Goal: Information Seeking & Learning: Learn about a topic

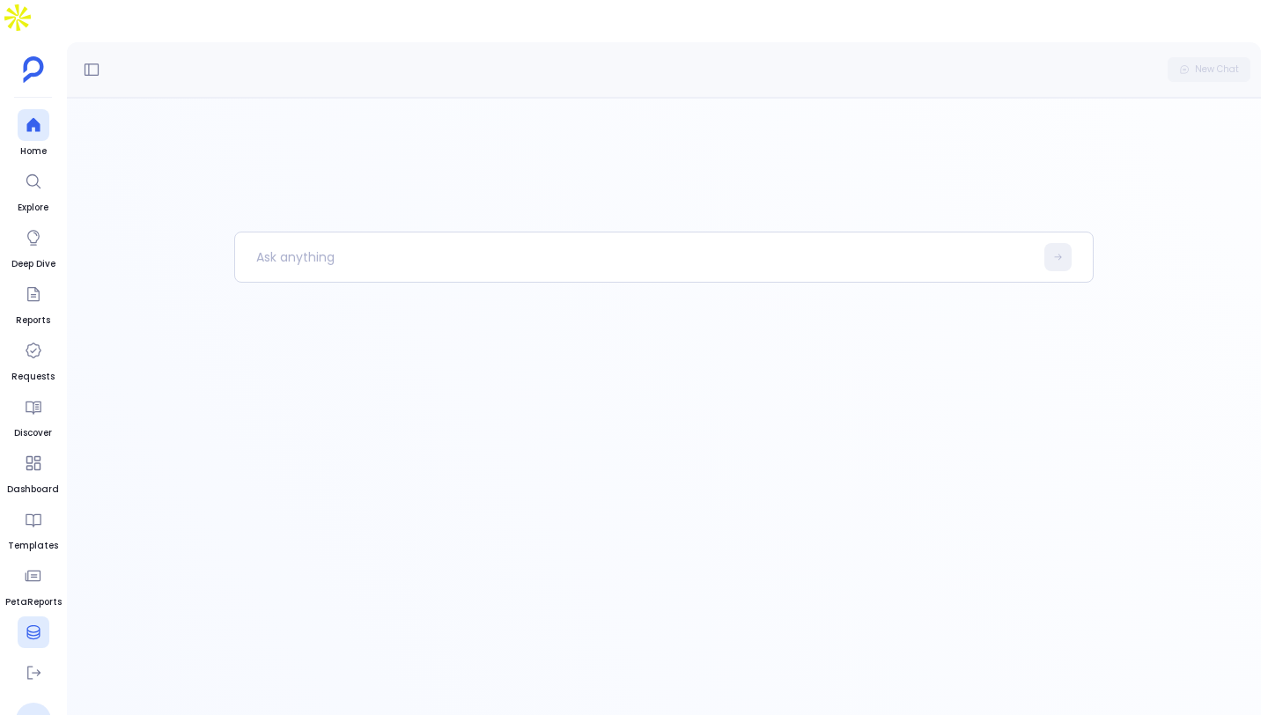
click at [33, 624] on icon at bounding box center [34, 633] width 18 height 18
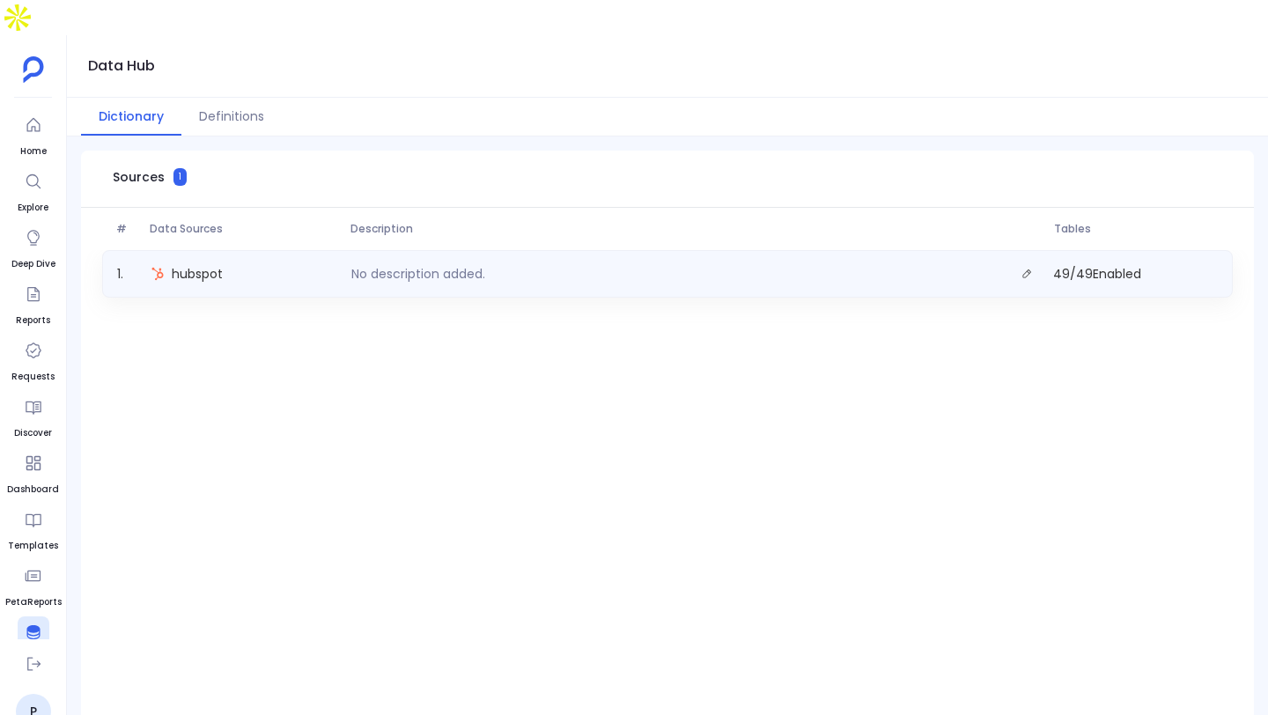
click at [414, 262] on div "No description added." at bounding box center [695, 274] width 703 height 25
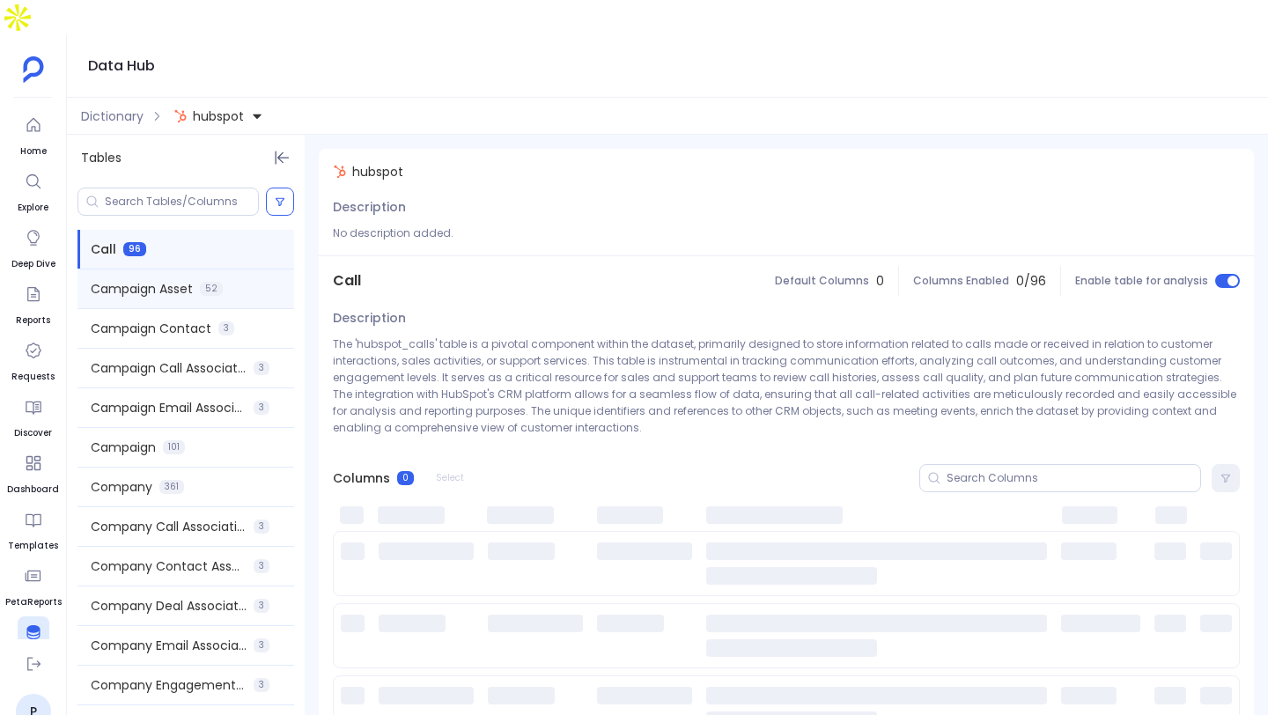
click at [181, 280] on span "Campaign Asset" at bounding box center [142, 289] width 102 height 18
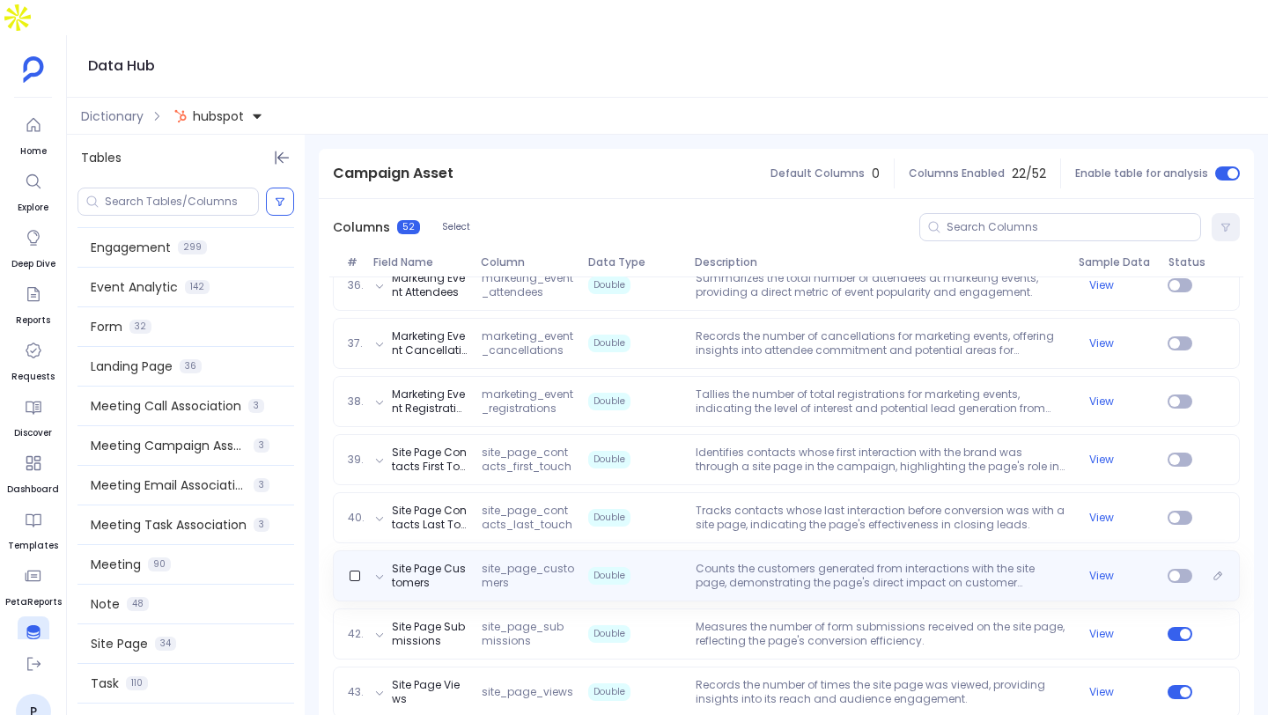
scroll to position [2796, 0]
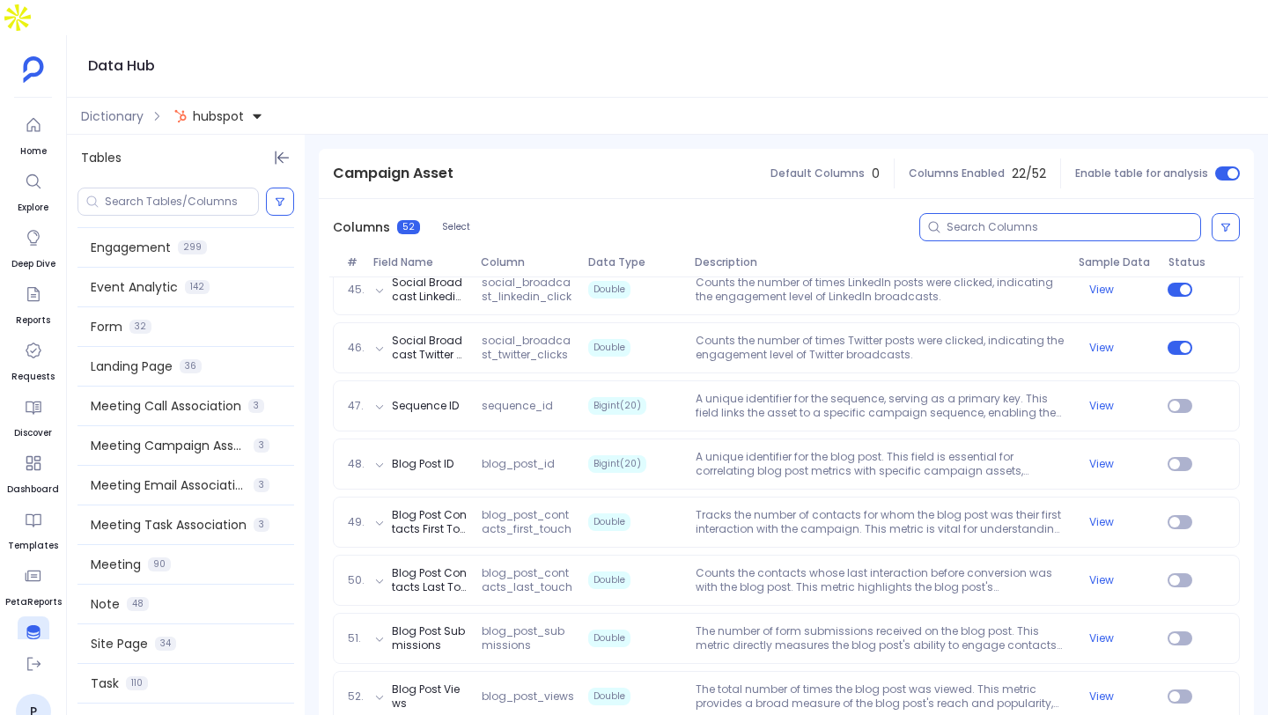
click at [984, 220] on input at bounding box center [1074, 227] width 254 height 14
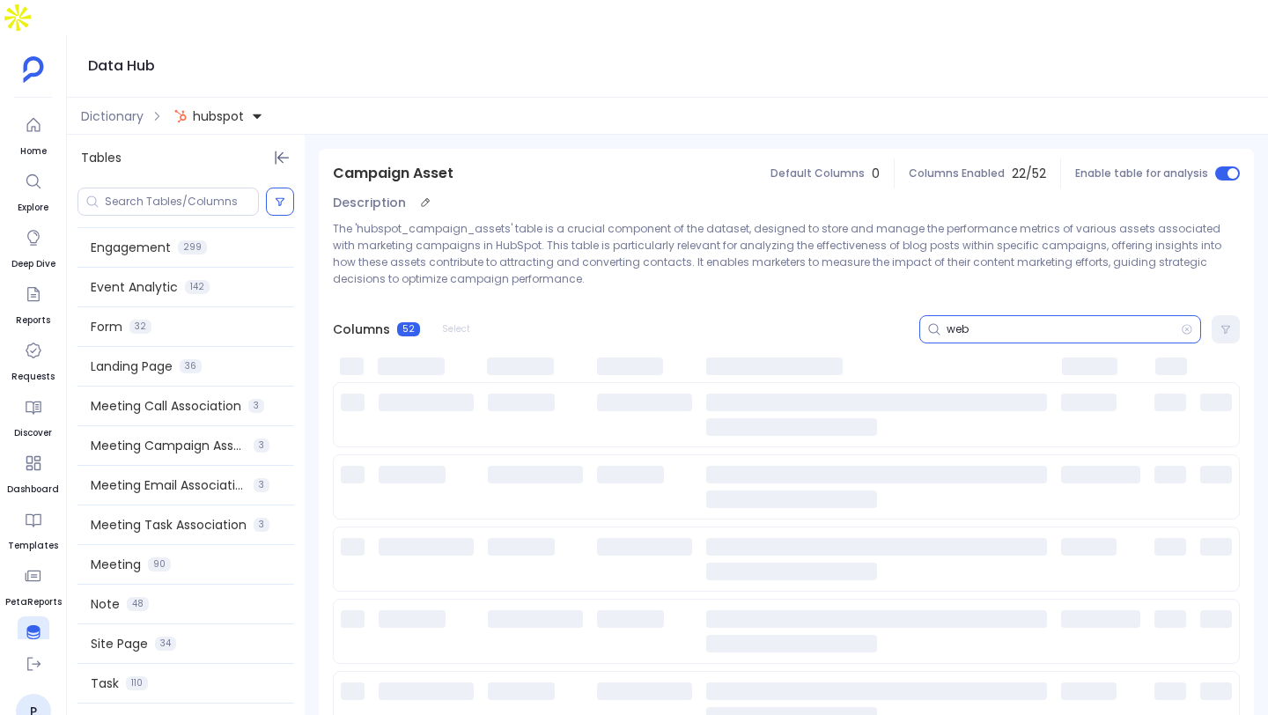
scroll to position [0, 0]
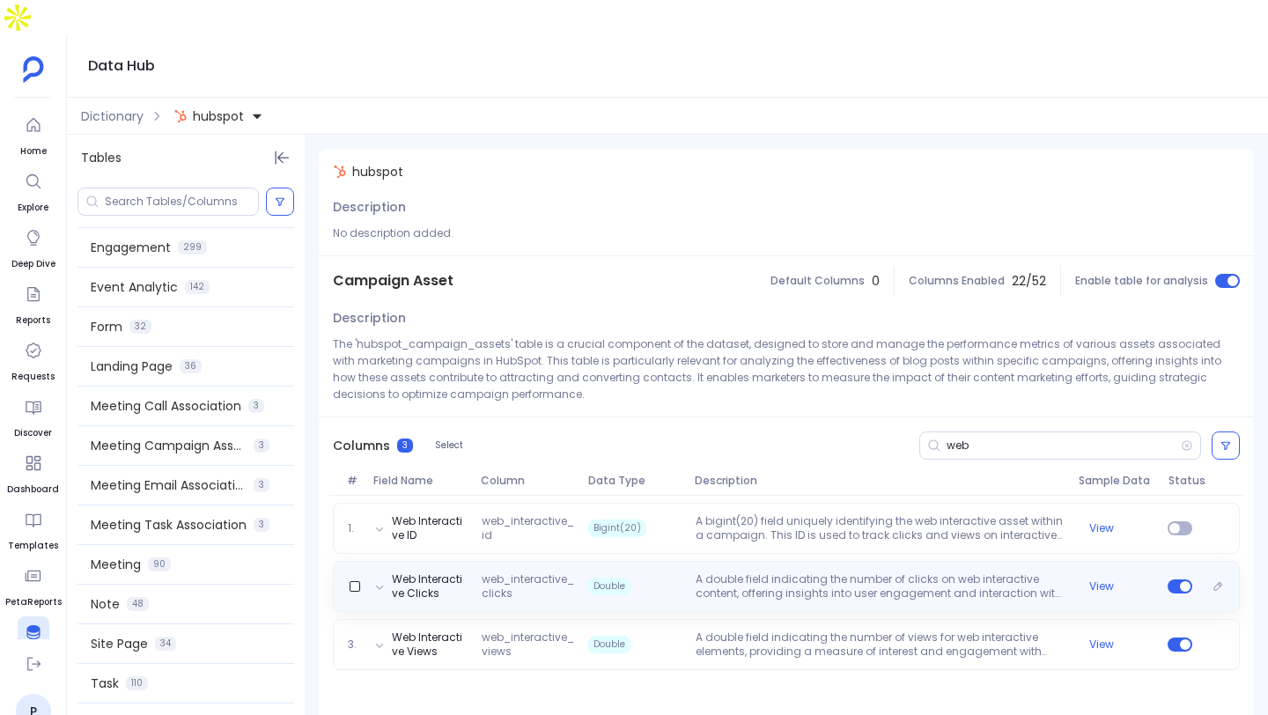
click at [768, 572] on p "A double field indicating the number of clicks on web interactive content, offe…" at bounding box center [880, 586] width 383 height 28
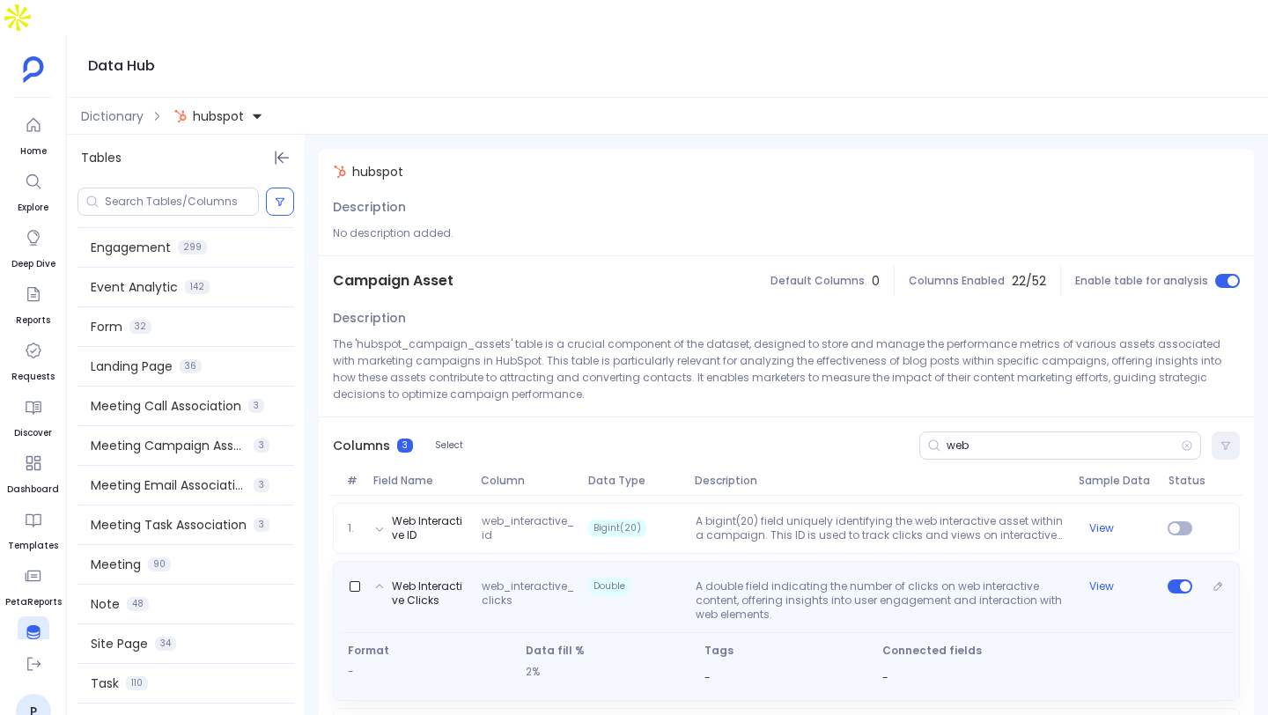
scroll to position [37, 0]
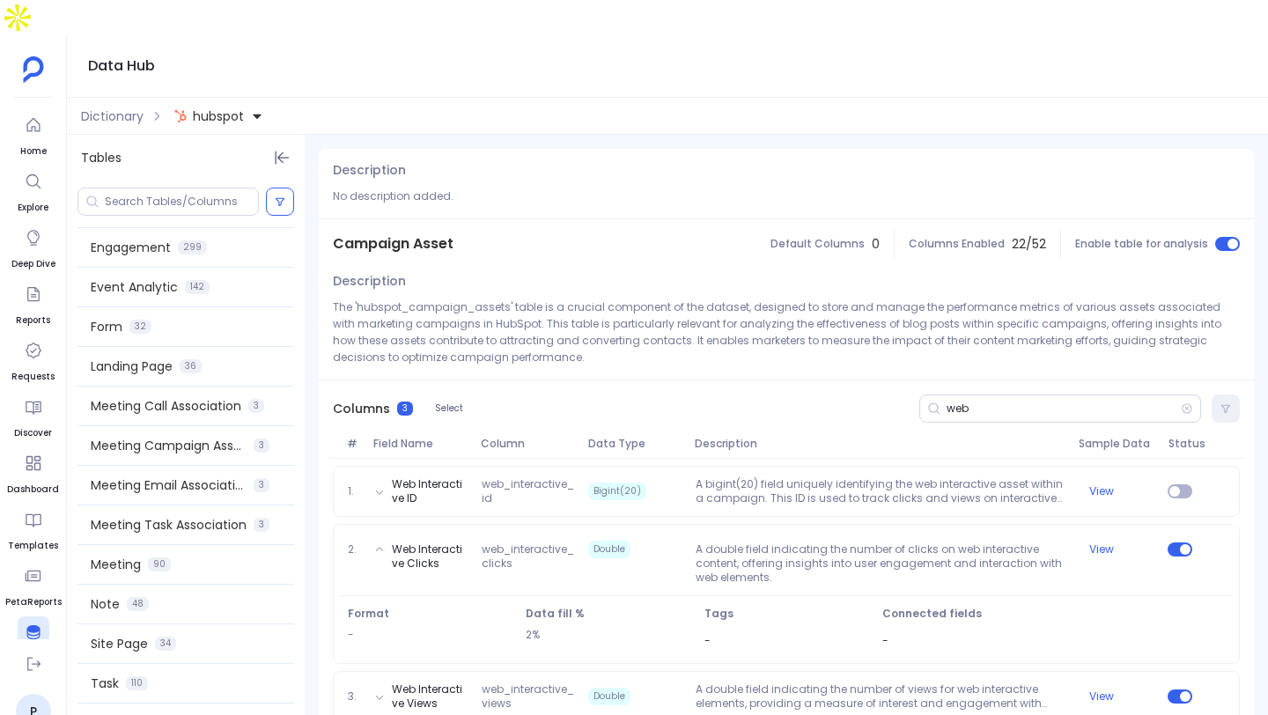
click at [763, 631] on div "1. Web Interactive ID web_interactive_id Bigint(20) A bigint(20) field uniquely…" at bounding box center [786, 597] width 935 height 277
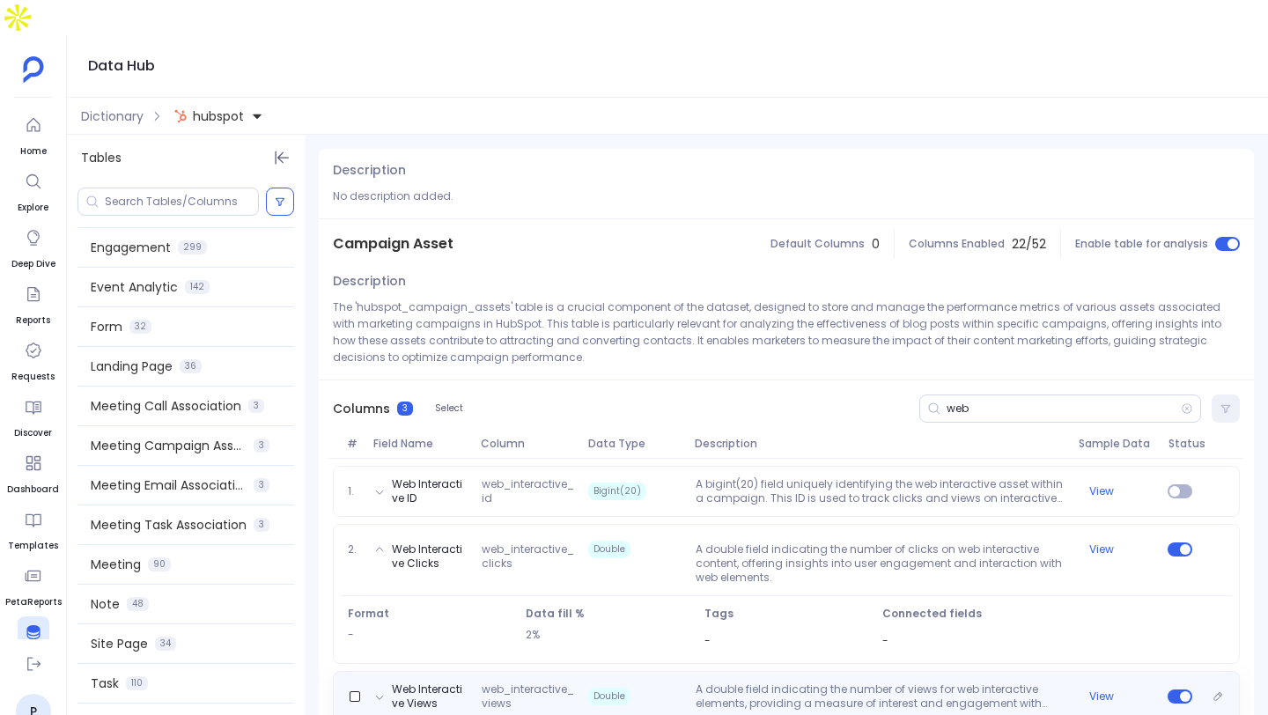
click at [758, 683] on p "A double field indicating the number of views for web interactive elements, pro…" at bounding box center [880, 697] width 383 height 28
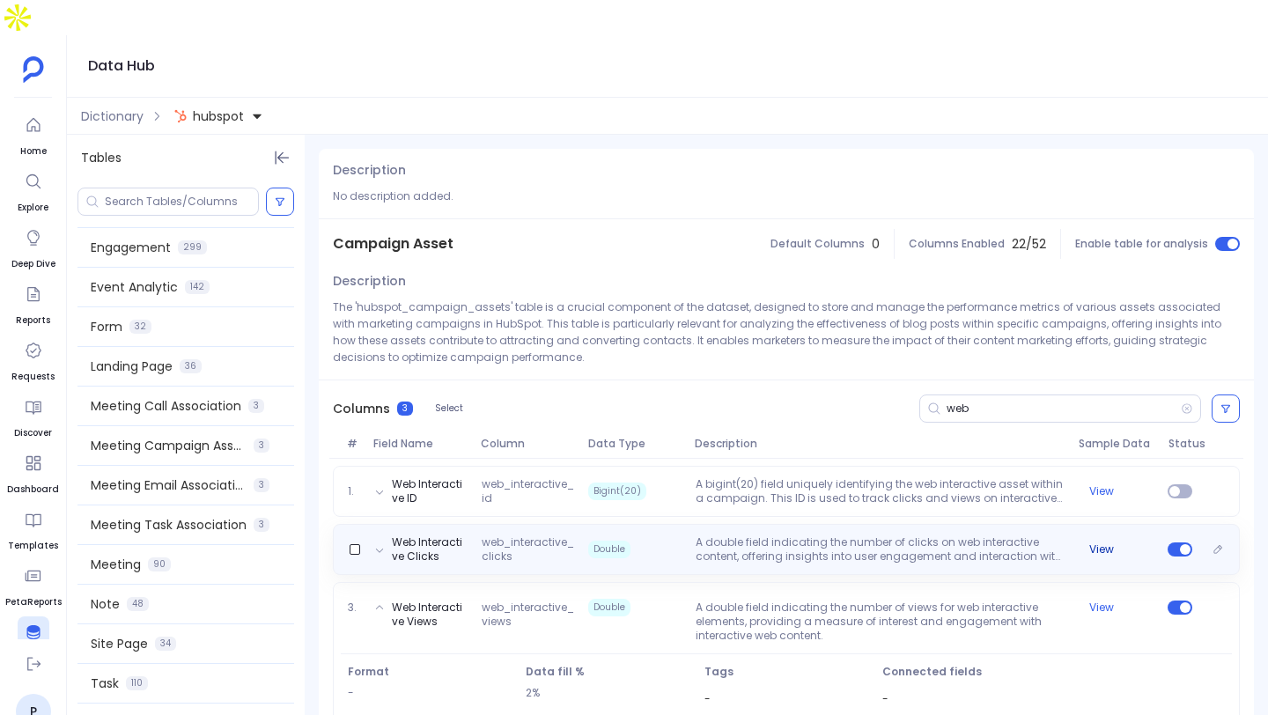
click at [1097, 543] on button "View" at bounding box center [1101, 550] width 25 height 14
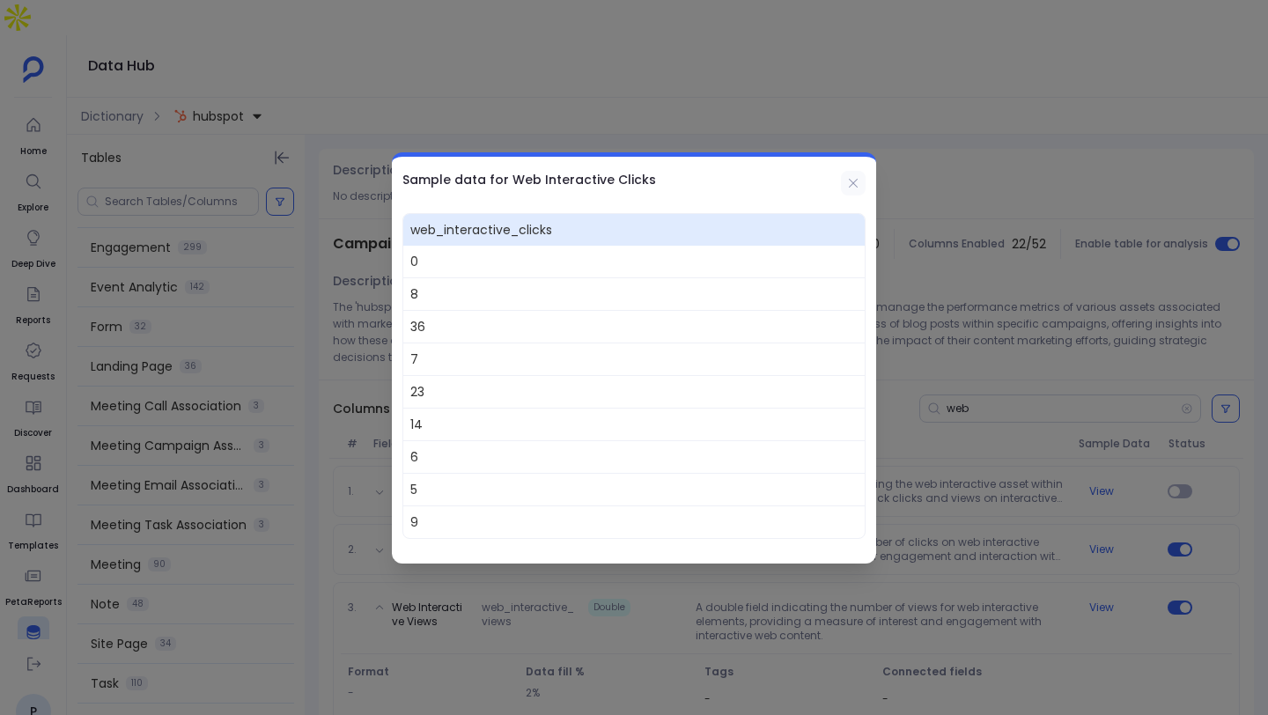
click at [860, 177] on button at bounding box center [853, 183] width 25 height 25
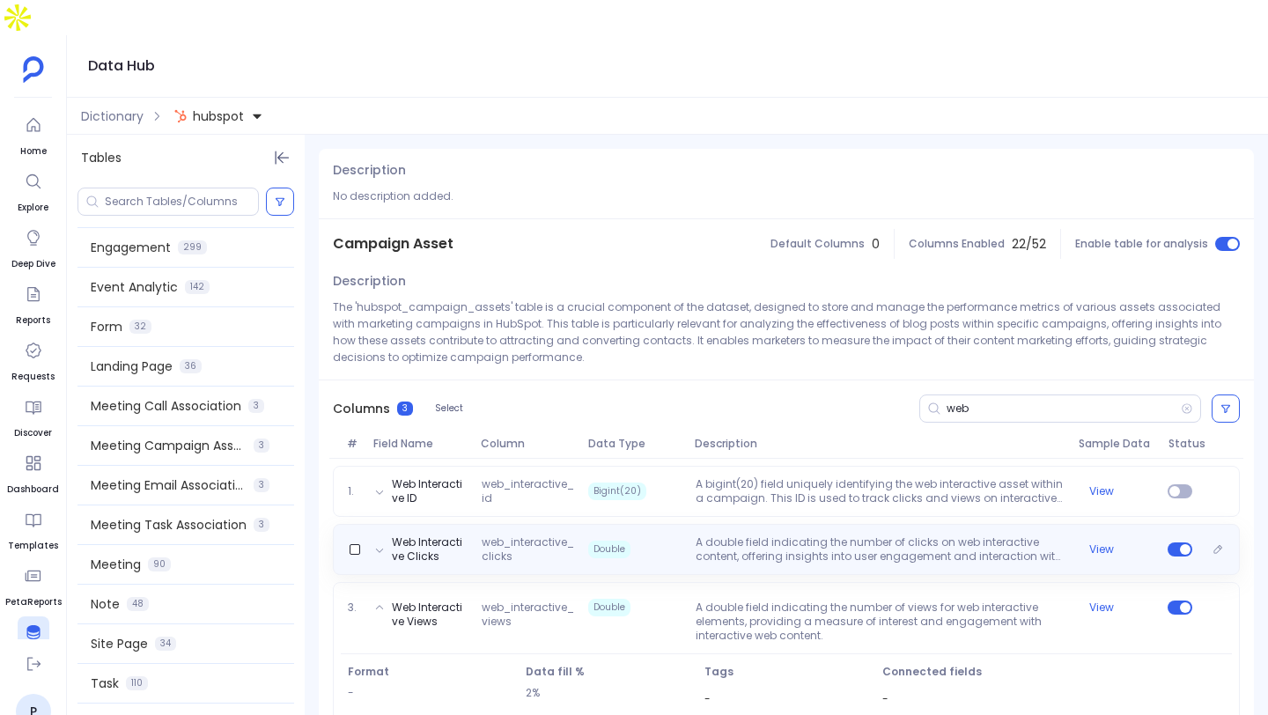
click at [837, 535] on p "A double field indicating the number of clicks on web interactive content, offe…" at bounding box center [880, 549] width 383 height 28
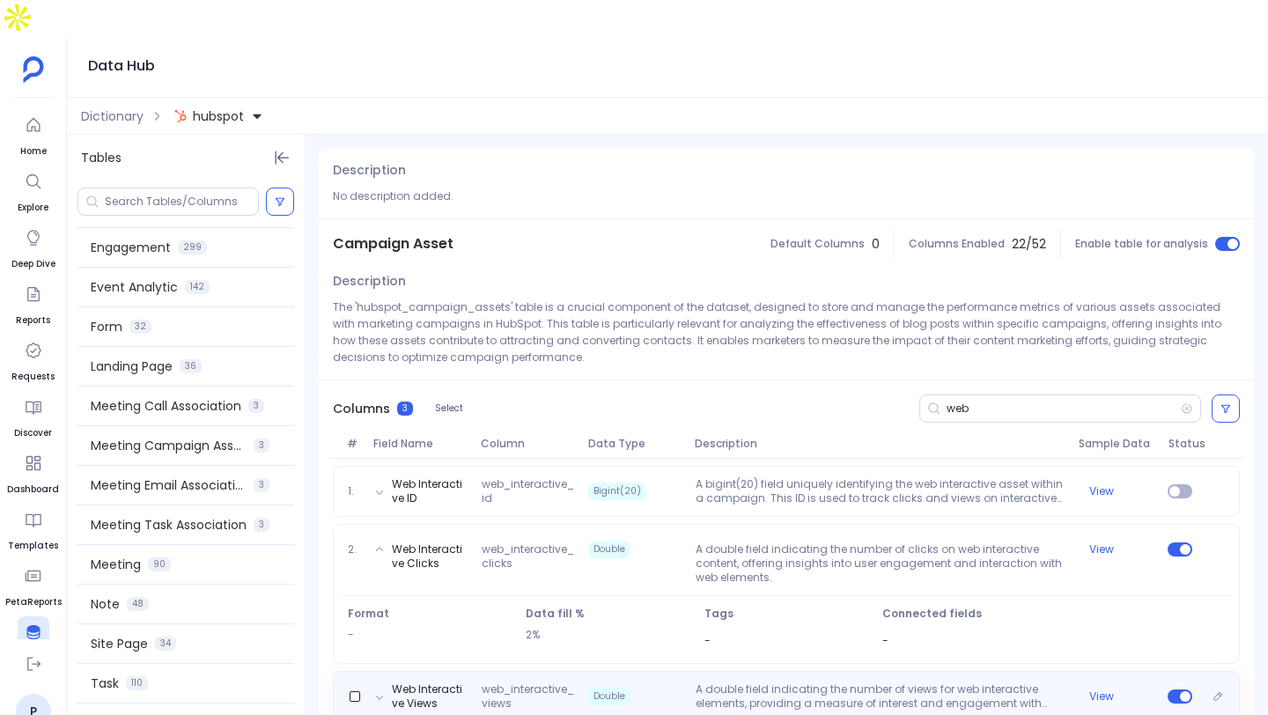
click at [815, 671] on div "Web Interactive Views web_interactive_views Double A double field indicating th…" at bounding box center [786, 696] width 907 height 51
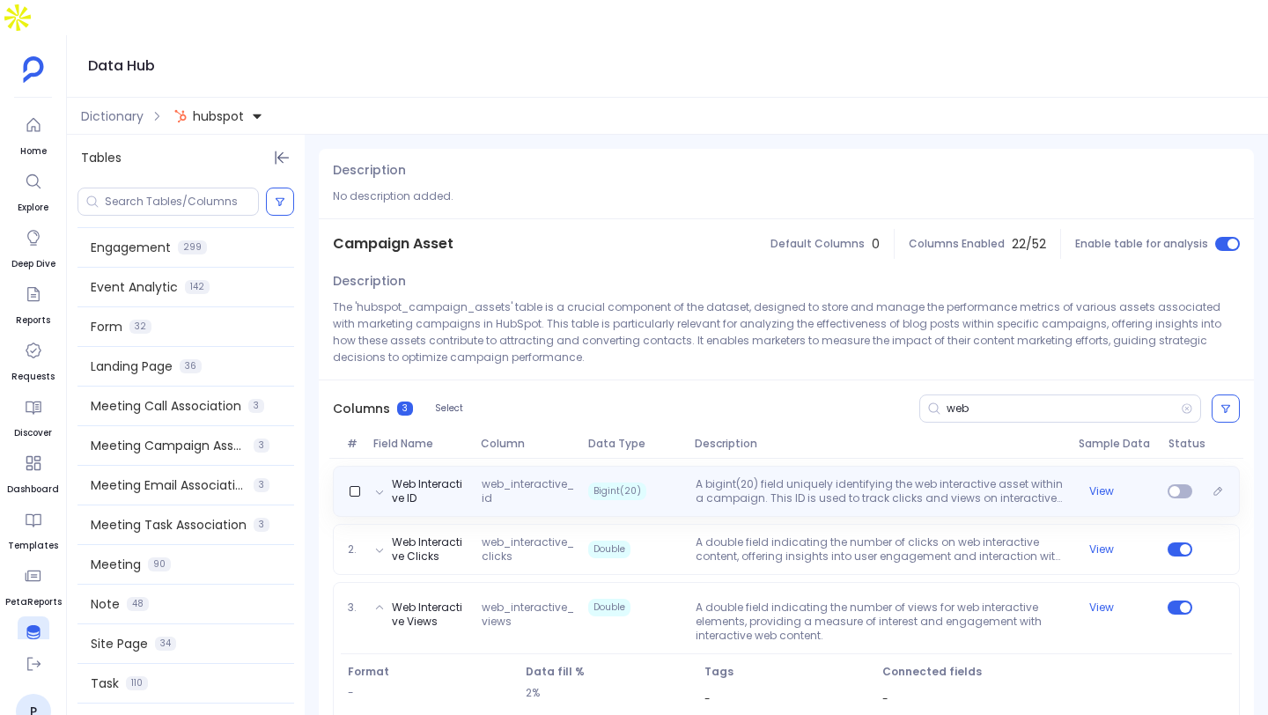
click at [811, 477] on p "A bigint(20) field uniquely identifying the web interactive asset within a camp…" at bounding box center [880, 491] width 383 height 28
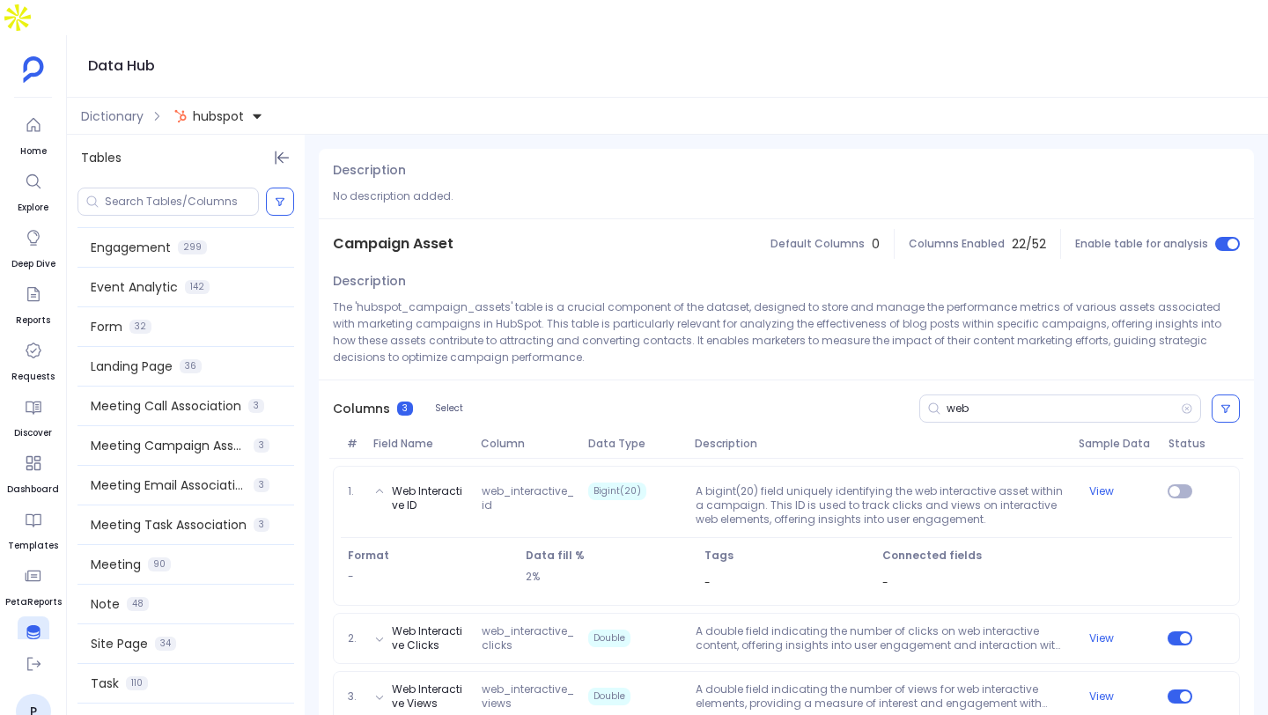
click at [793, 575] on div "1. Web Interactive ID web_interactive_id Bigint(20) A bigint(20) field uniquely…" at bounding box center [786, 597] width 935 height 277
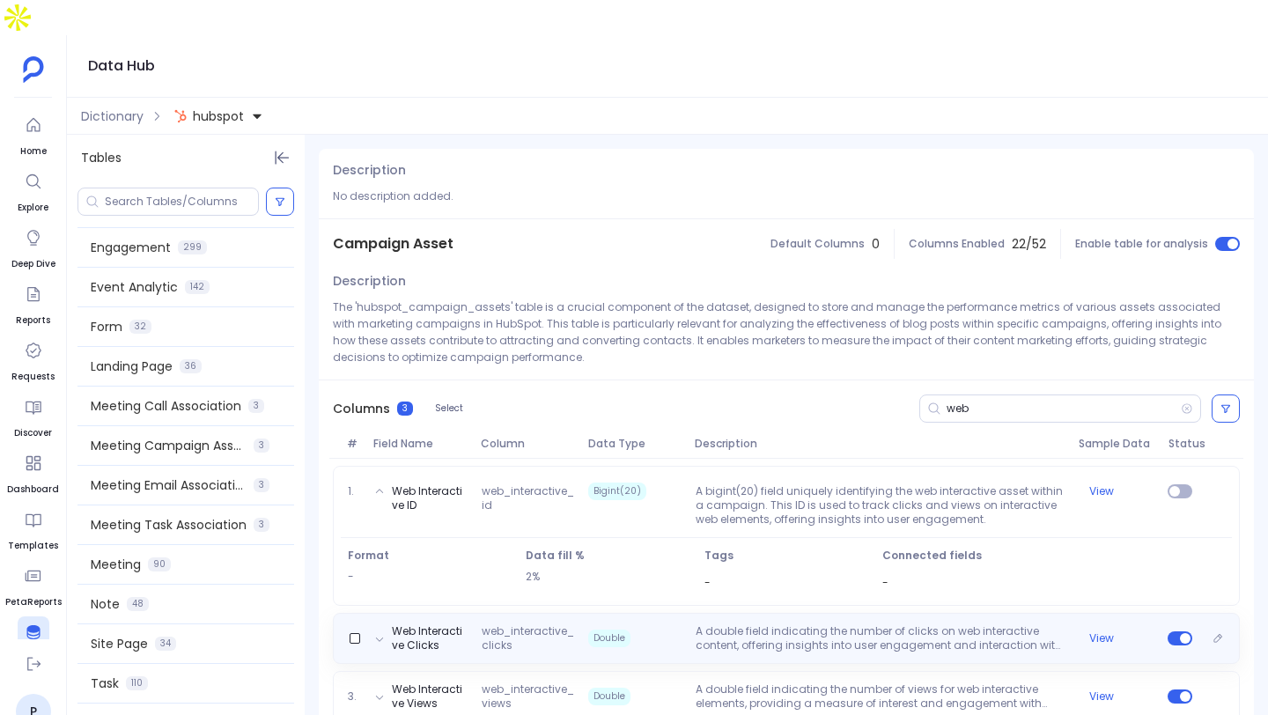
click at [794, 613] on div "Web Interactive Clicks web_interactive_clicks Double A double field indicating …" at bounding box center [786, 638] width 907 height 51
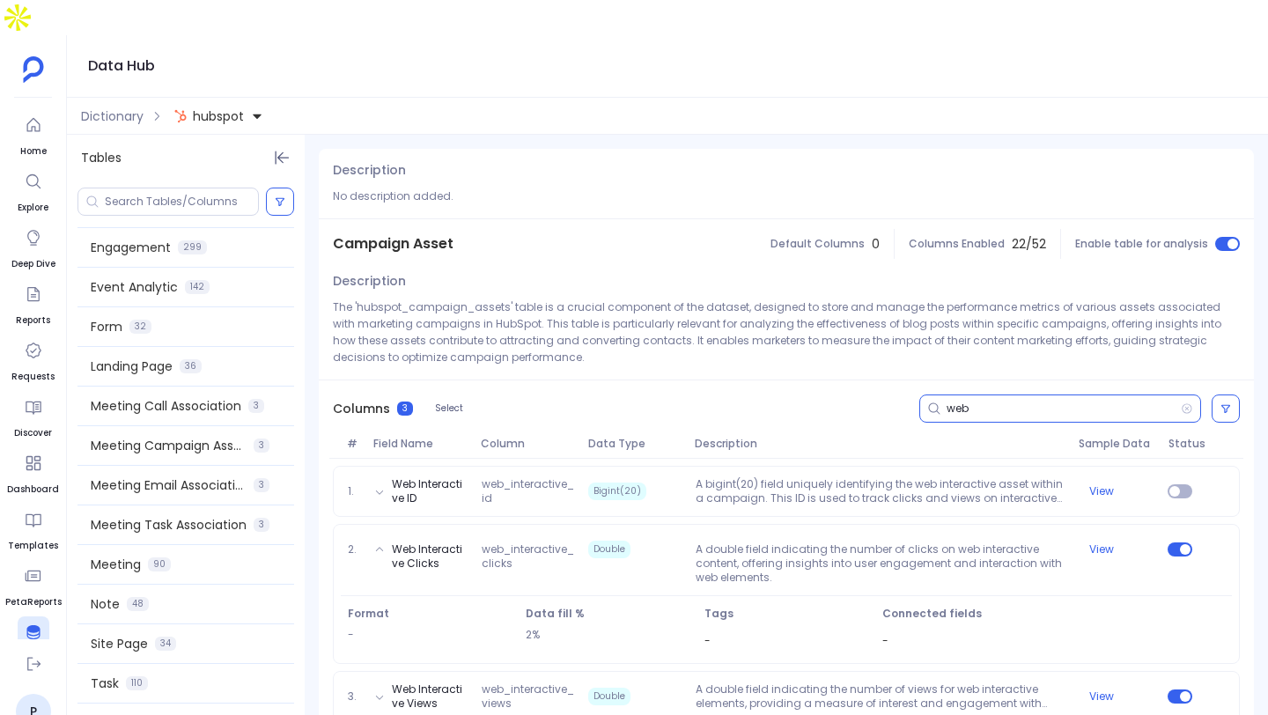
click at [966, 402] on input "web" at bounding box center [1064, 409] width 234 height 14
click at [967, 402] on input "web" at bounding box center [1064, 409] width 234 height 14
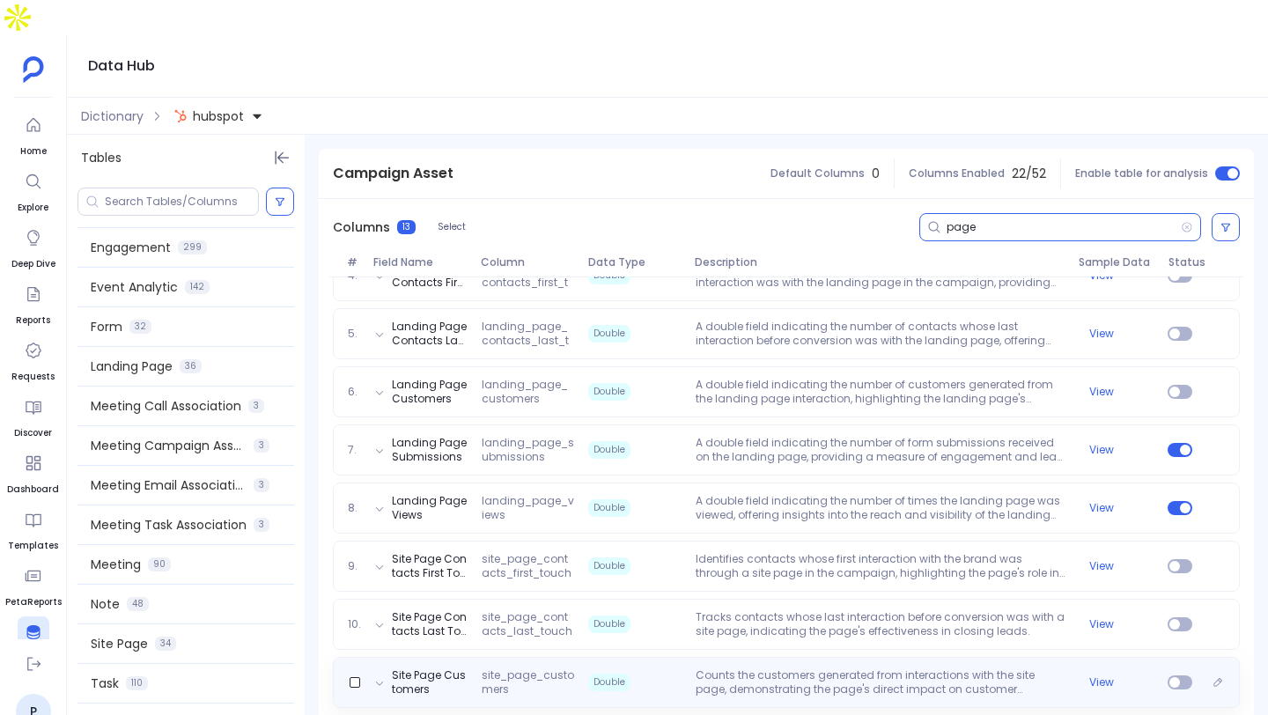
scroll to position [360, 0]
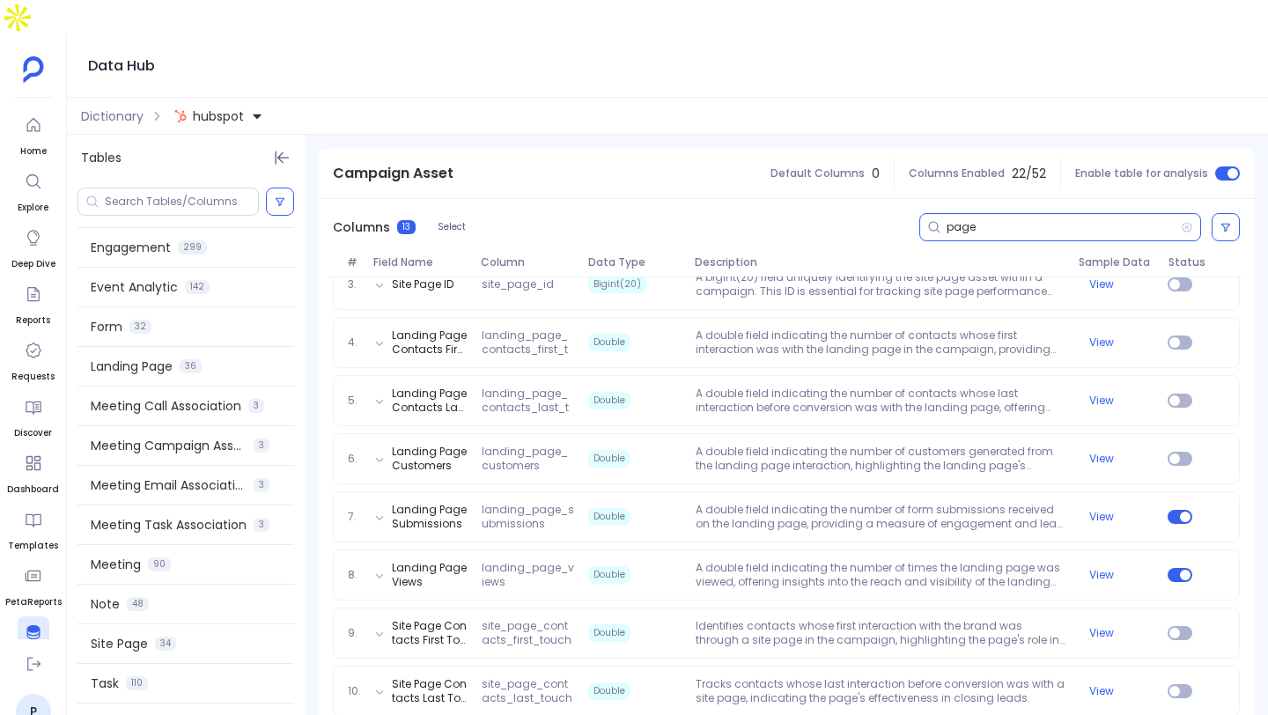
click at [976, 220] on input "page" at bounding box center [1064, 227] width 234 height 14
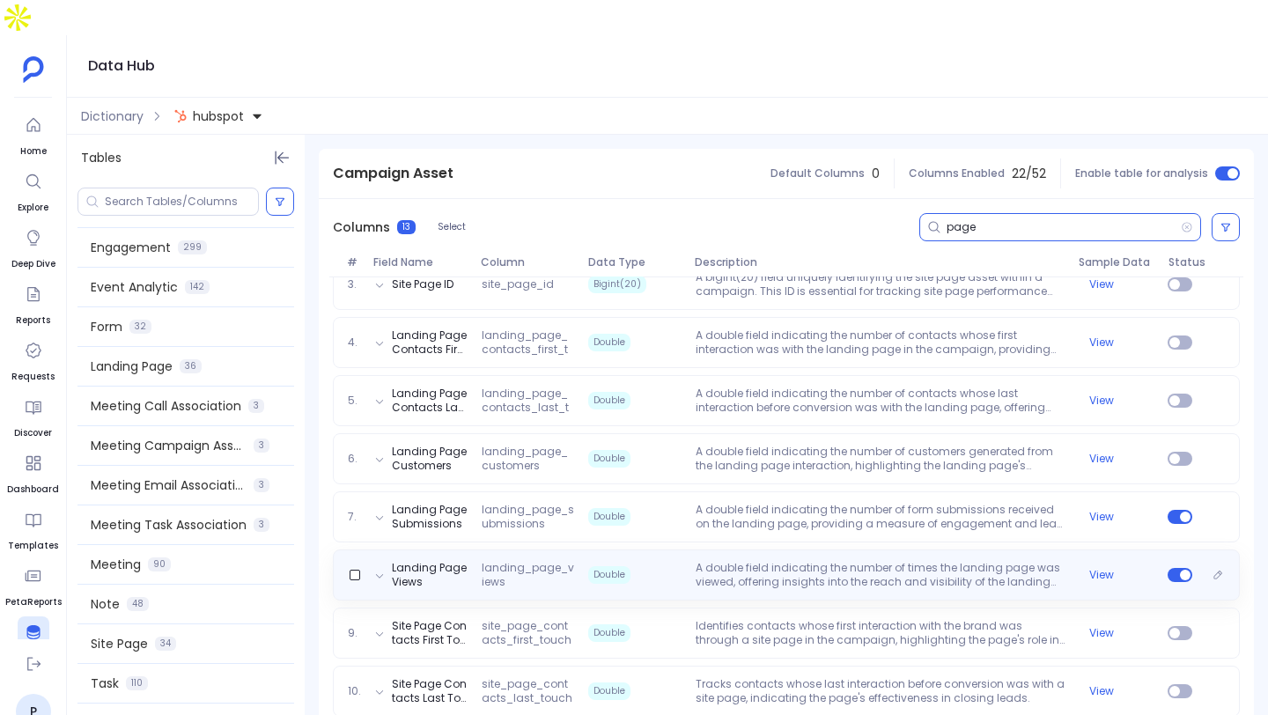
scroll to position [529, 0]
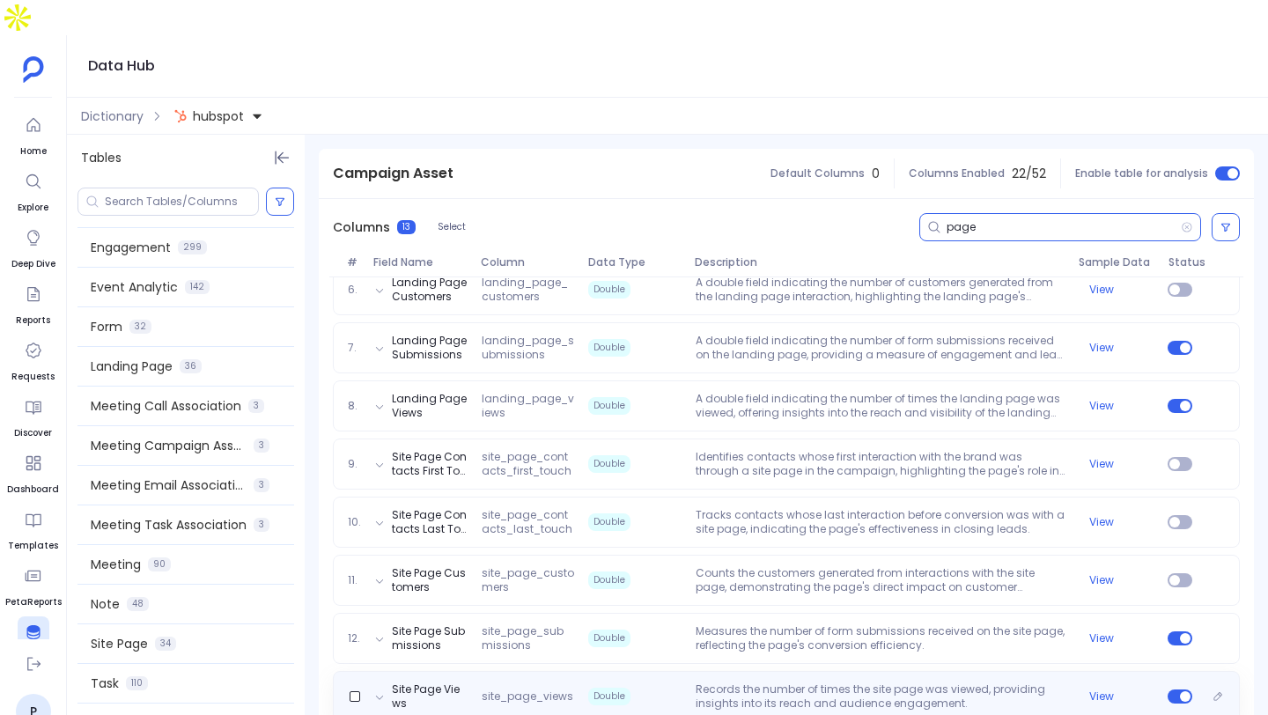
type input "page"
click at [788, 683] on p "Records the number of times the site page was viewed, providing insights into i…" at bounding box center [880, 697] width 383 height 28
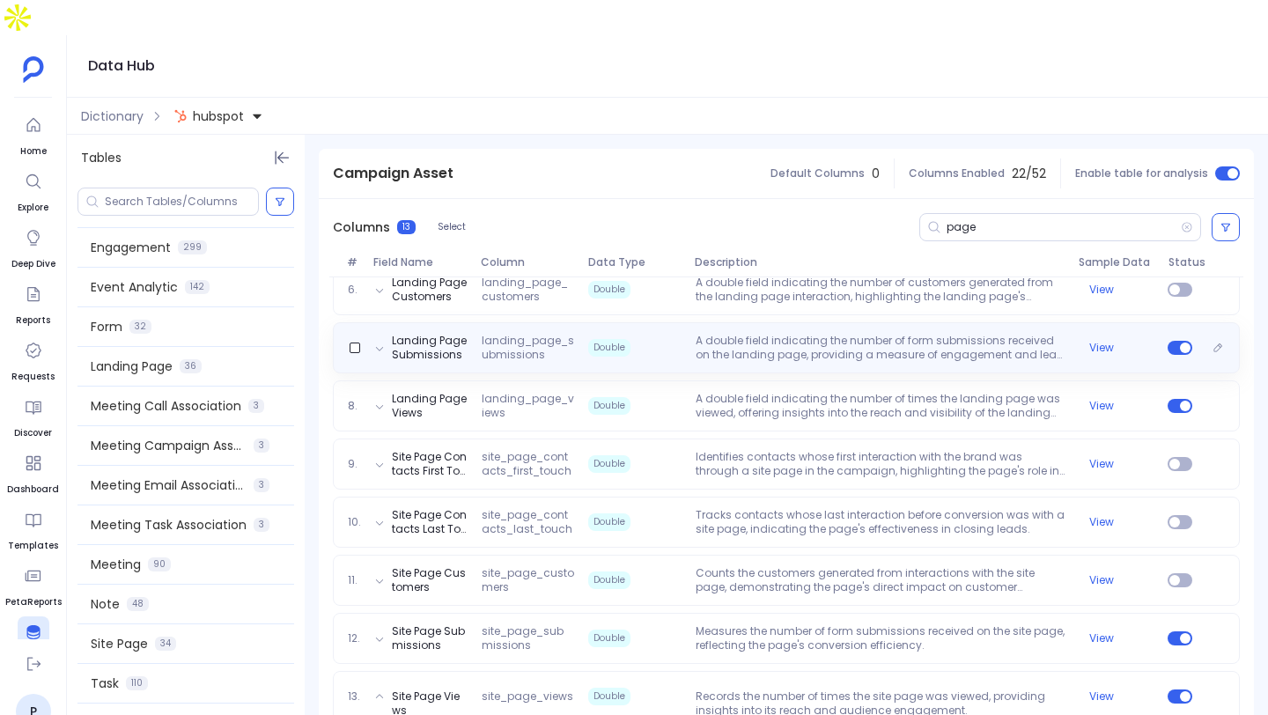
scroll to position [604, 0]
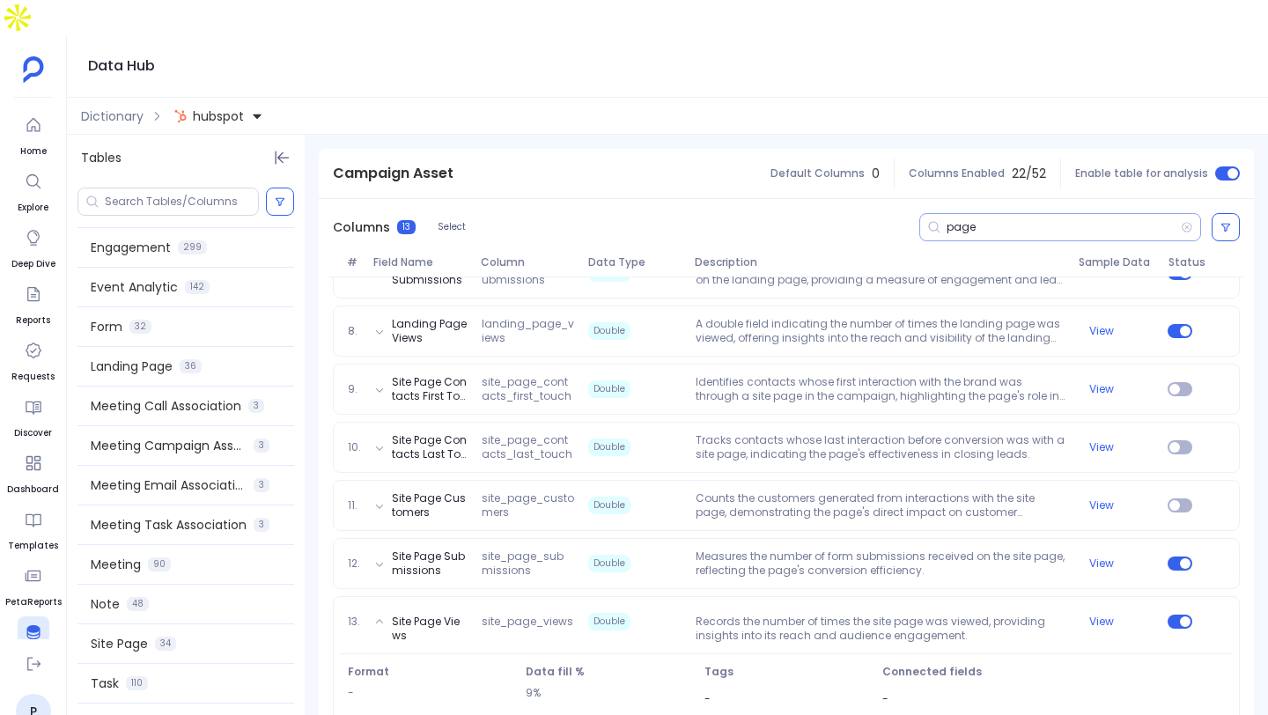
click at [964, 220] on input "page" at bounding box center [1064, 227] width 234 height 14
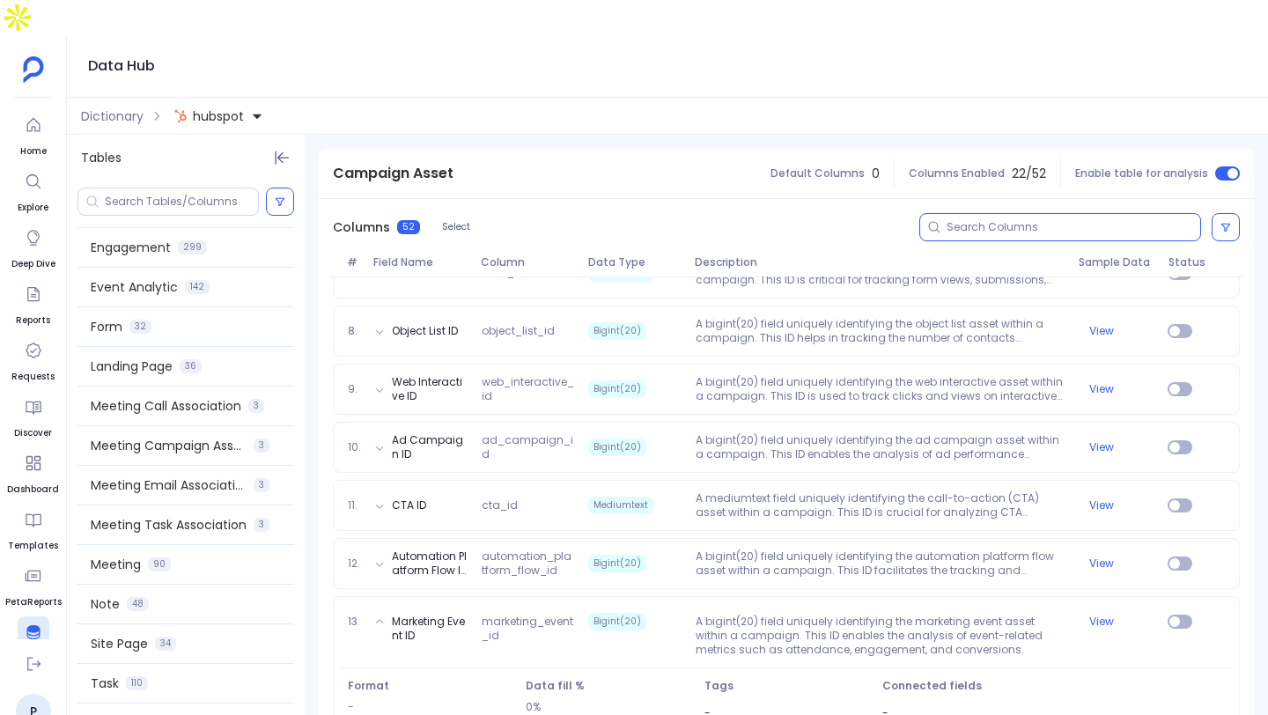
scroll to position [0, 0]
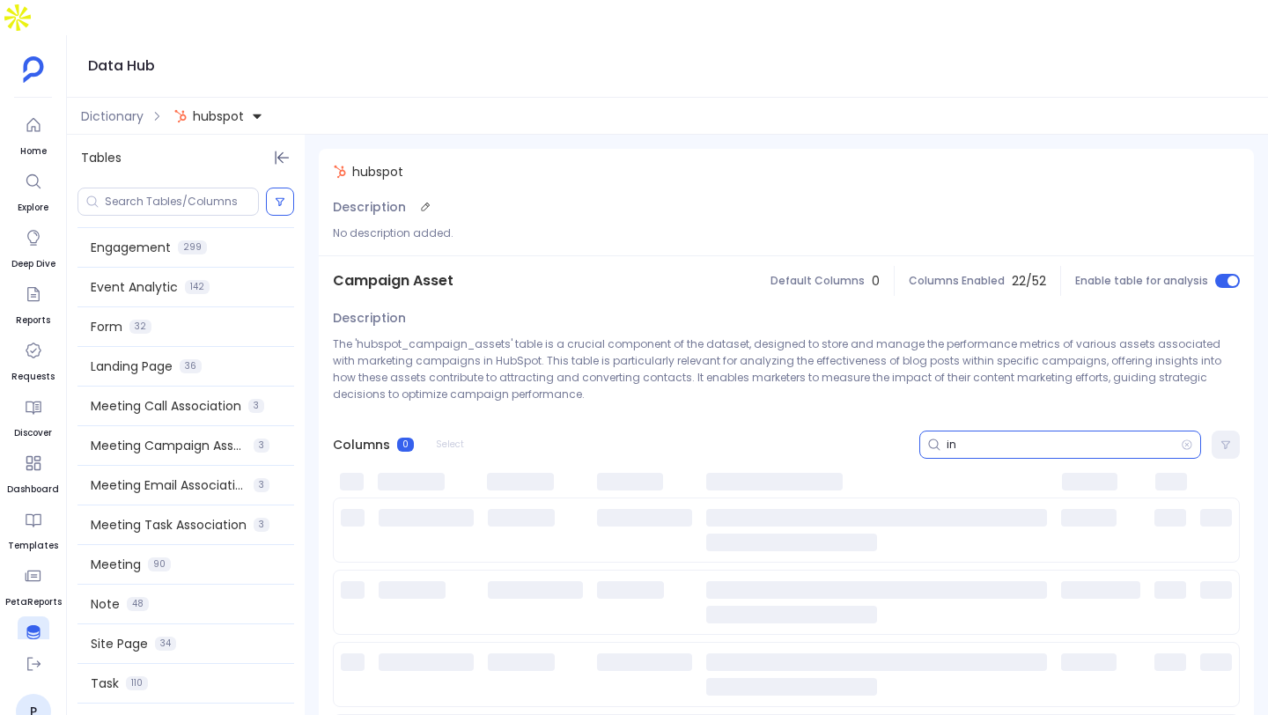
type input "i"
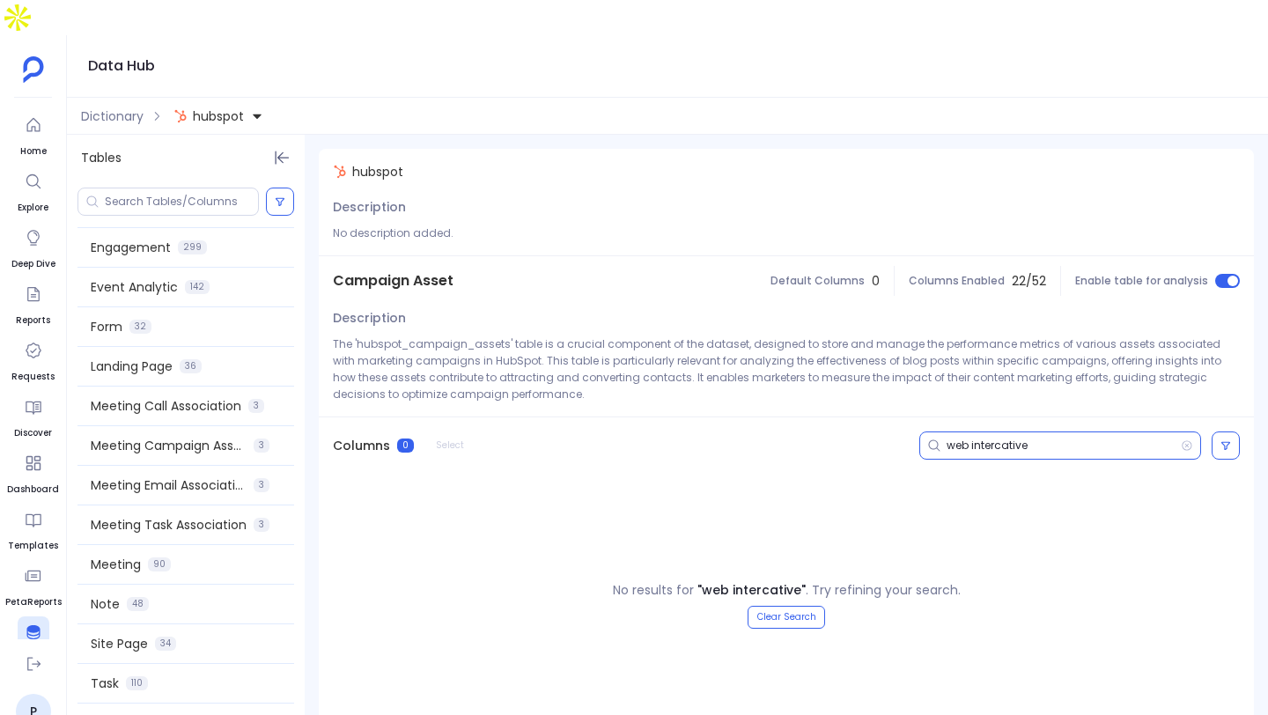
type input "web intercative"
click at [181, 195] on input at bounding box center [181, 202] width 153 height 14
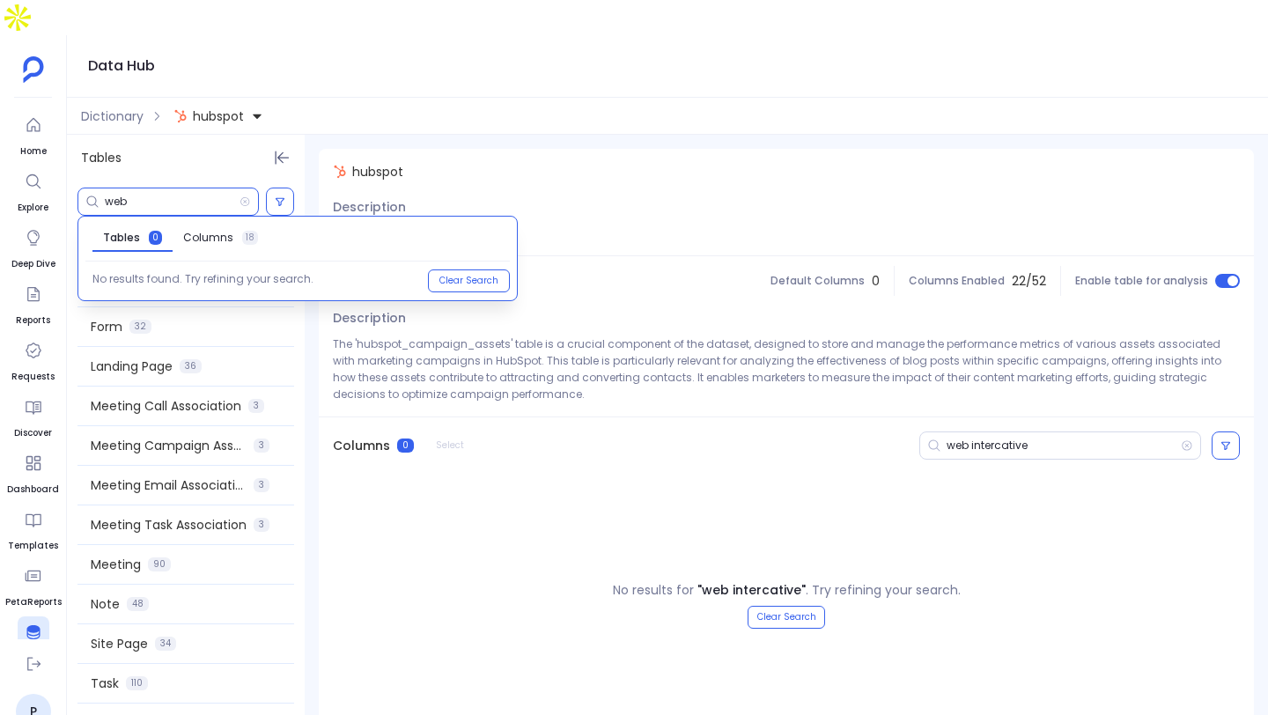
type input "web"
click at [229, 224] on link "Columns 18" at bounding box center [221, 238] width 96 height 28
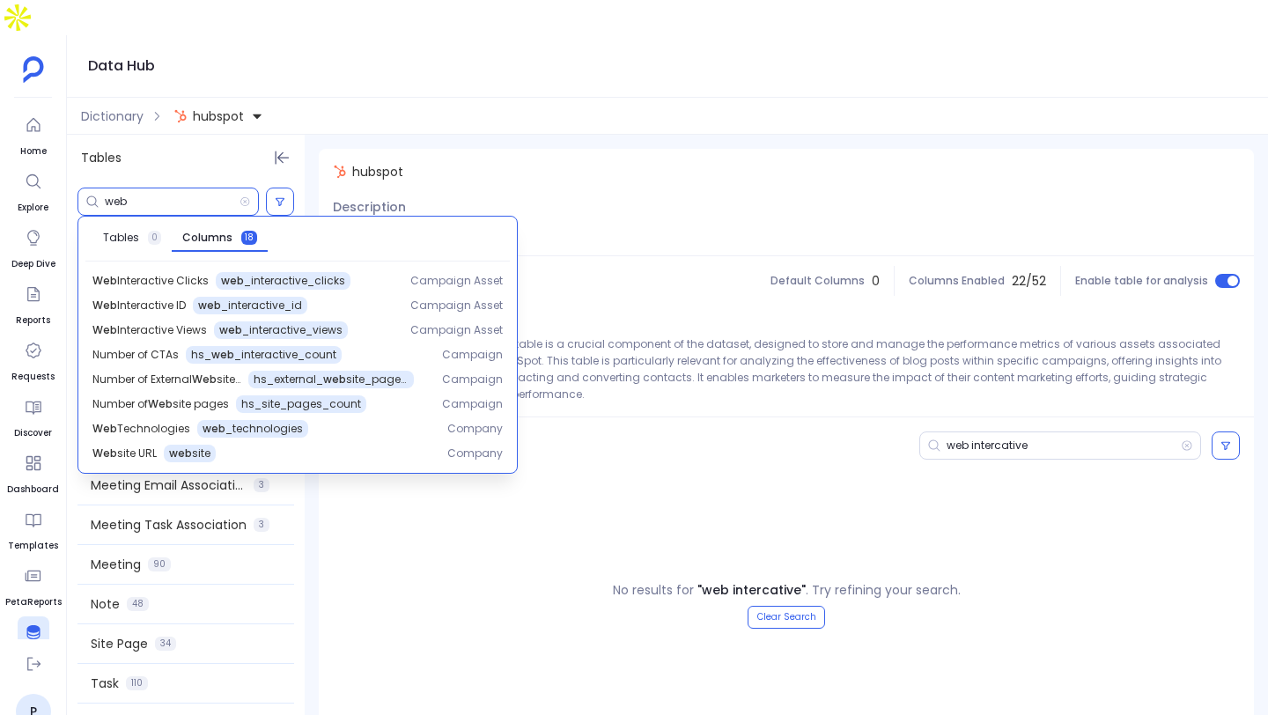
click at [366, 346] on div "Number of CTAs hs_ web _interactive_count" at bounding box center [252, 355] width 321 height 18
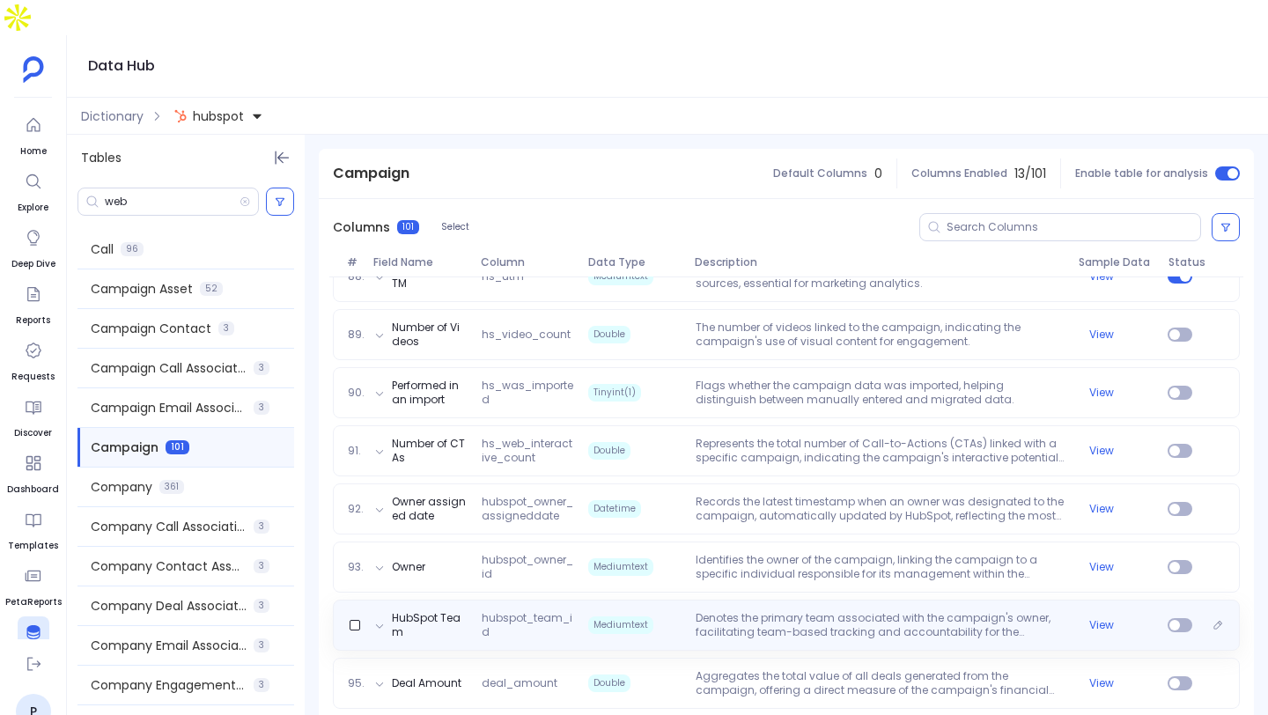
scroll to position [5359, 0]
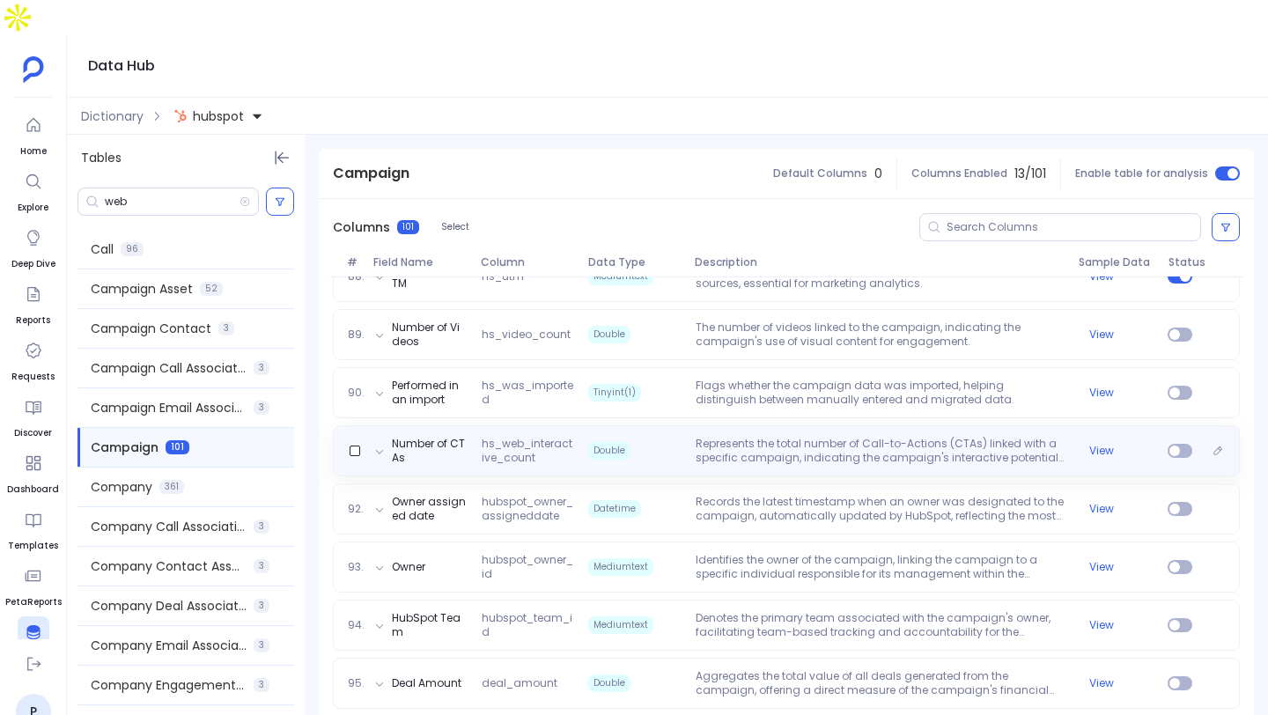
click at [683, 437] on span "Double" at bounding box center [634, 451] width 107 height 28
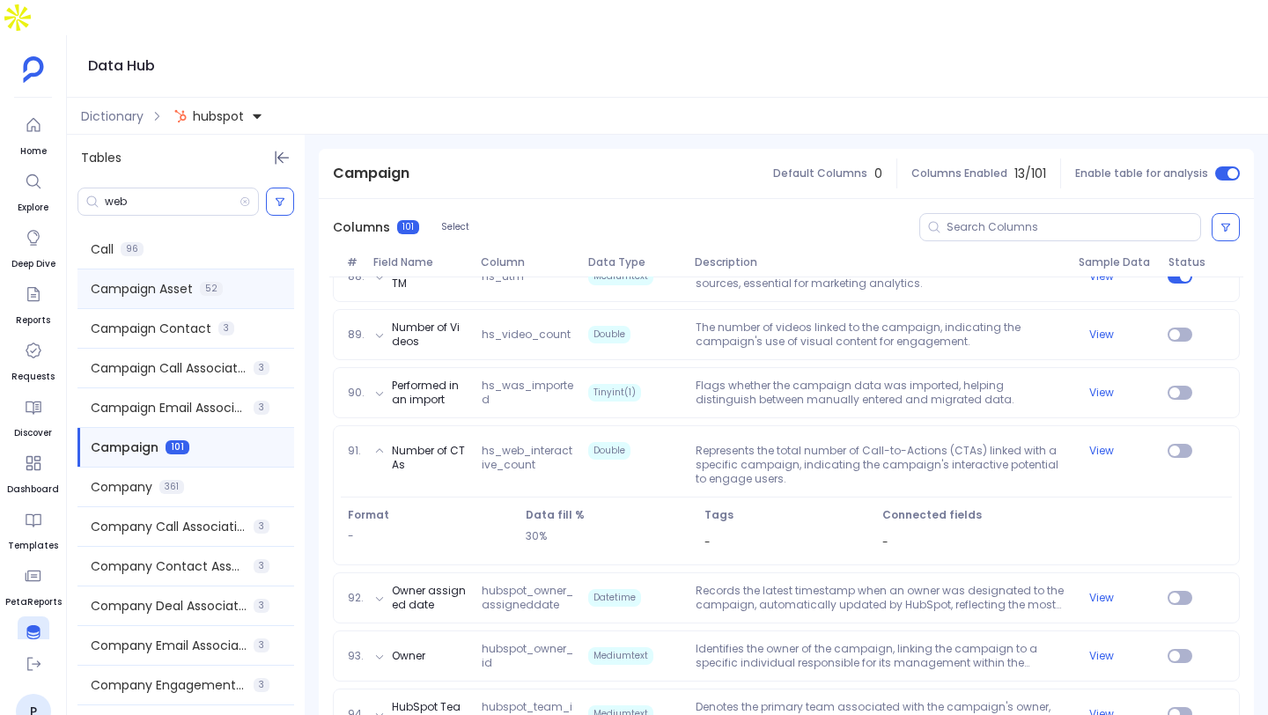
click at [205, 282] on span "52" at bounding box center [211, 289] width 23 height 14
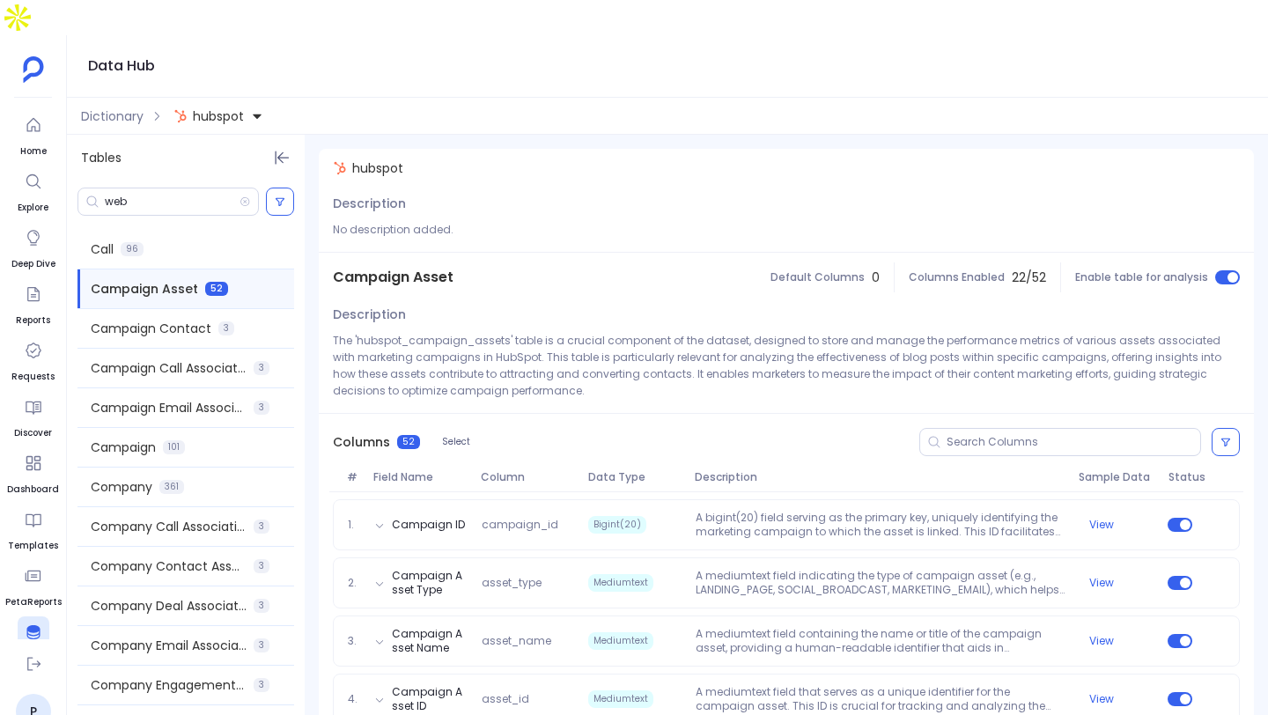
scroll to position [0, 0]
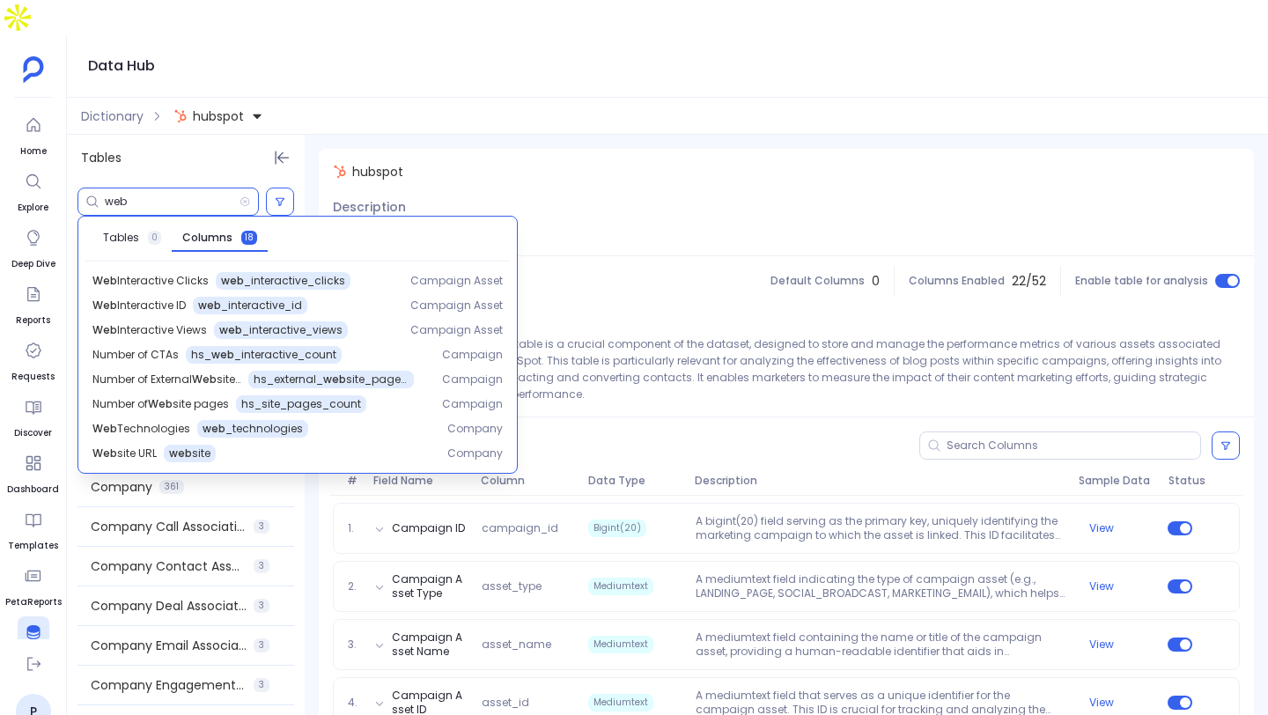
click at [160, 195] on input "web" at bounding box center [172, 202] width 135 height 14
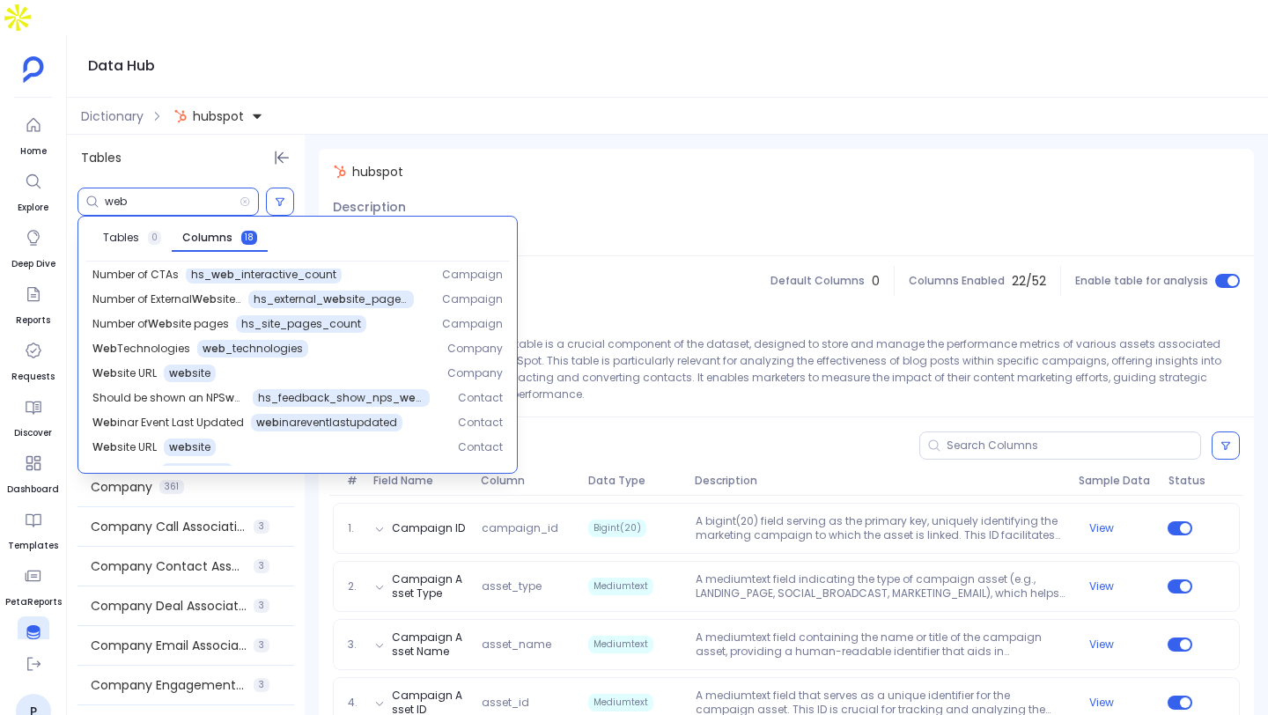
scroll to position [247, 0]
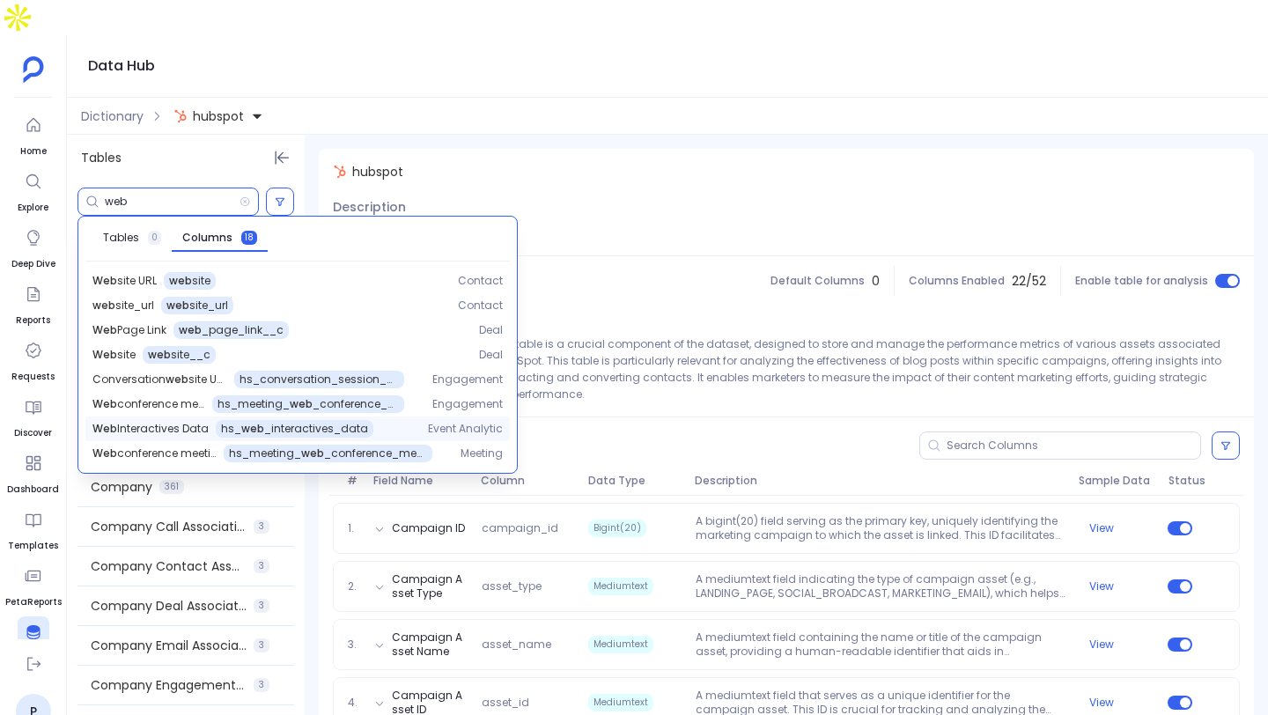
click at [185, 422] on span "Web Interactives Data" at bounding box center [150, 429] width 116 height 14
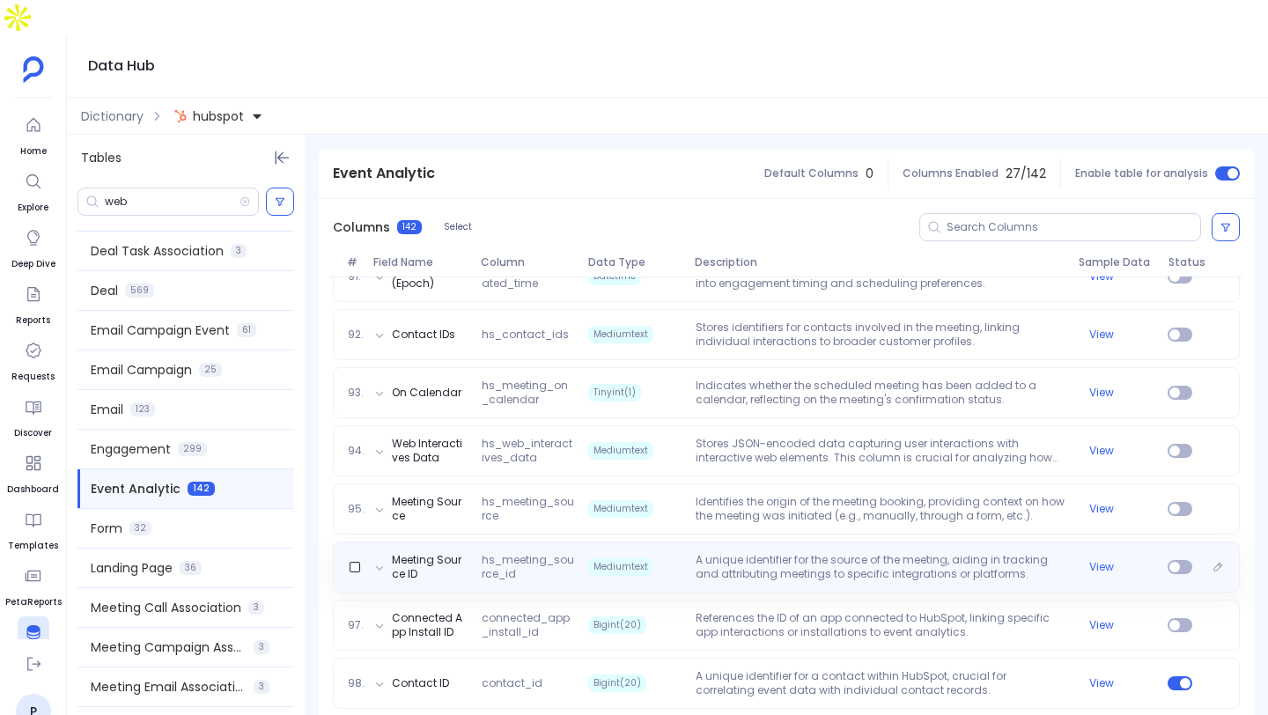
scroll to position [5491, 0]
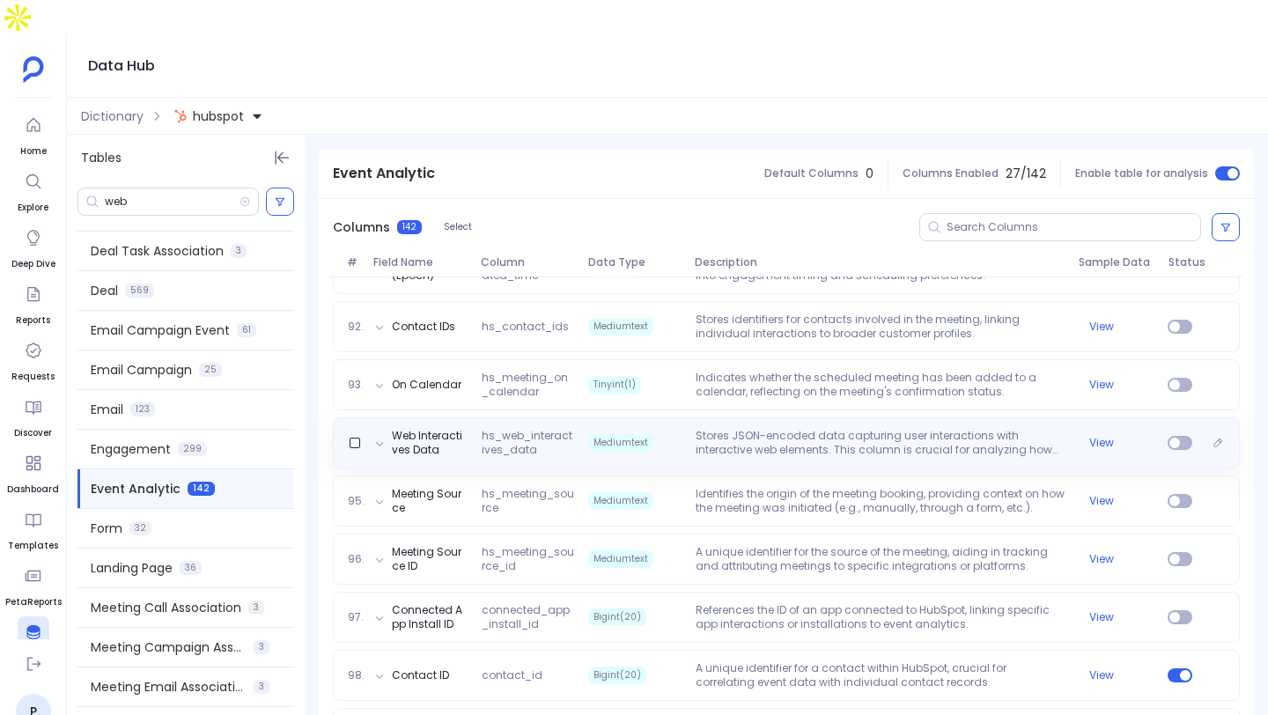
click at [637, 417] on div "Web Interactives Data hs_web_interactives_data Mediumtext Stores JSON-encoded d…" at bounding box center [786, 442] width 907 height 51
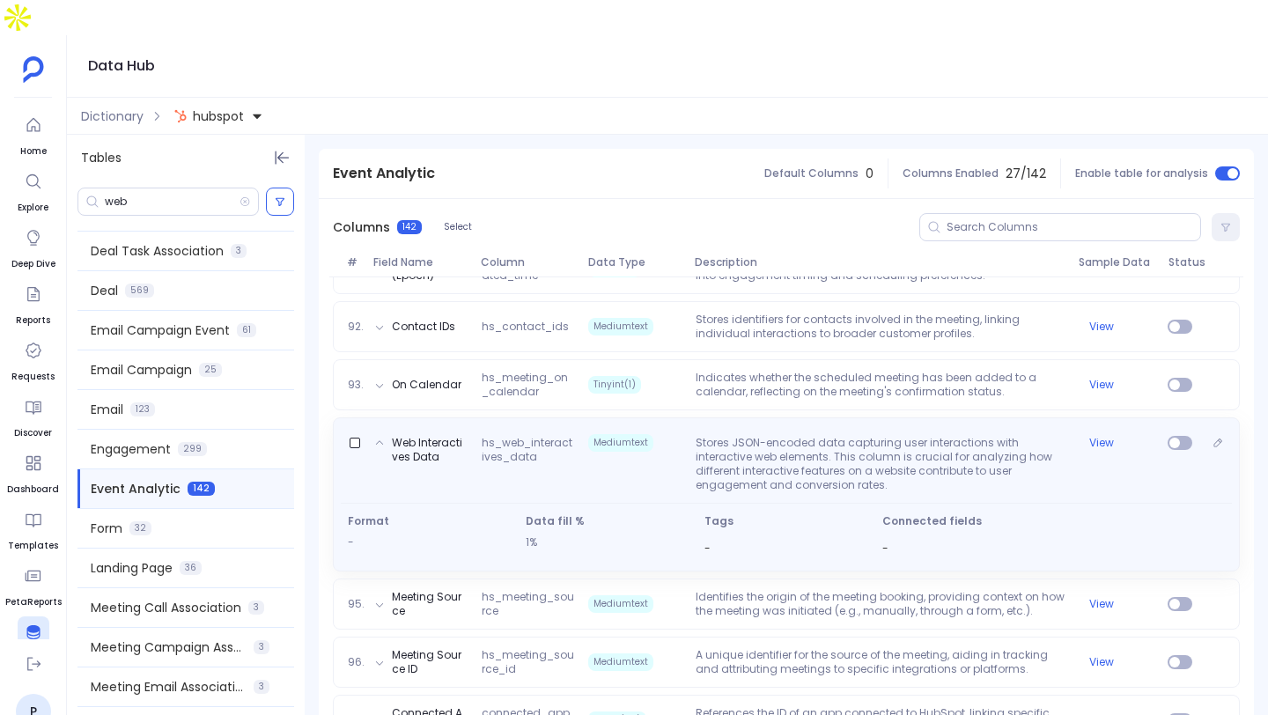
scroll to position [5524, 0]
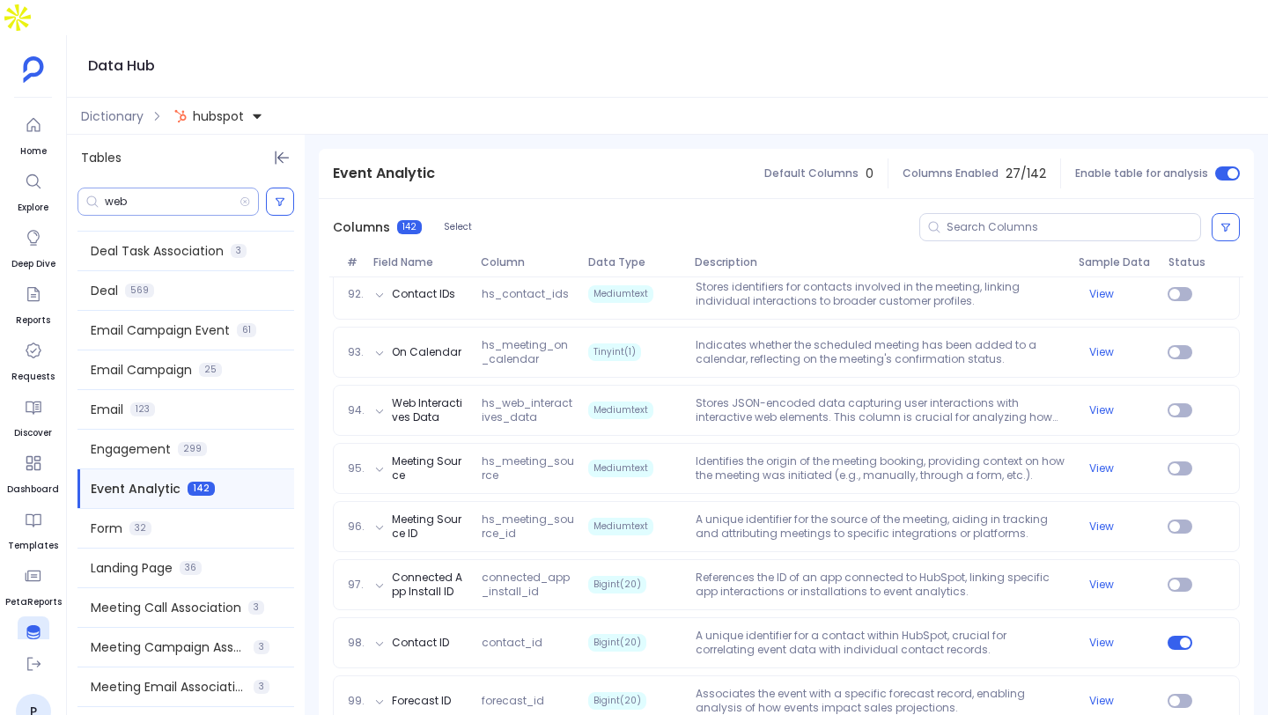
click at [161, 195] on input "web" at bounding box center [172, 202] width 135 height 14
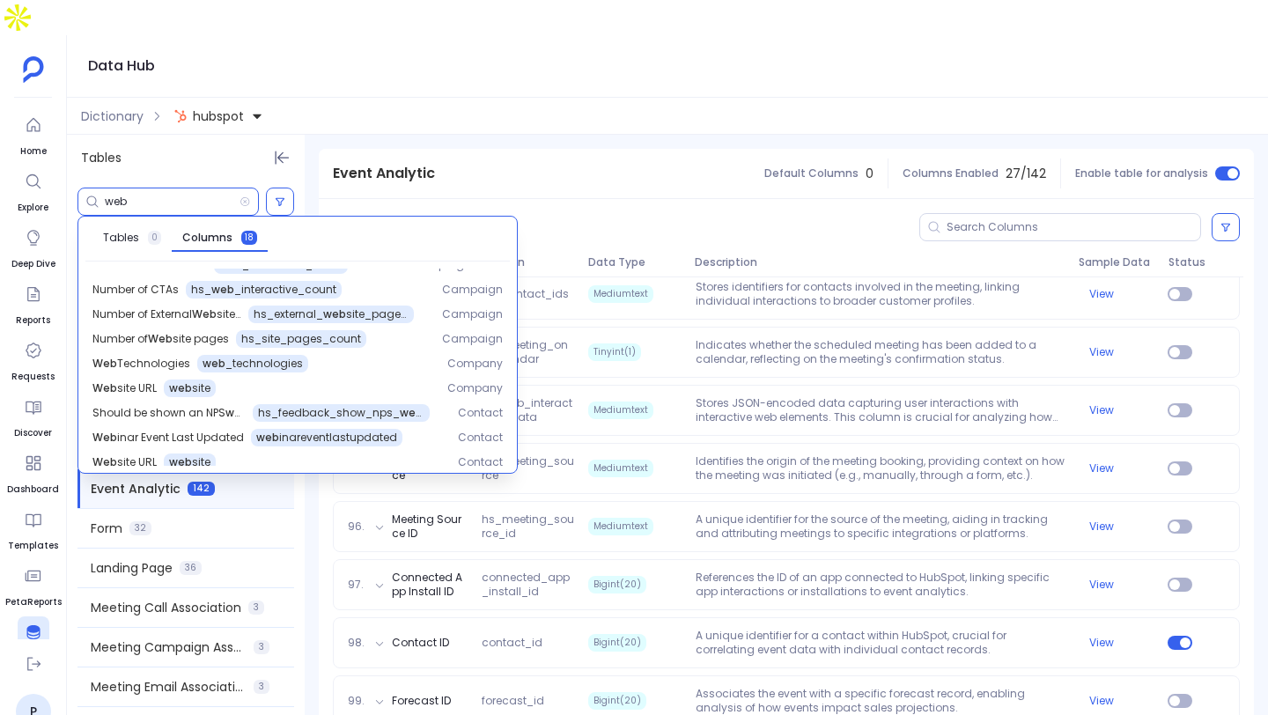
scroll to position [0, 0]
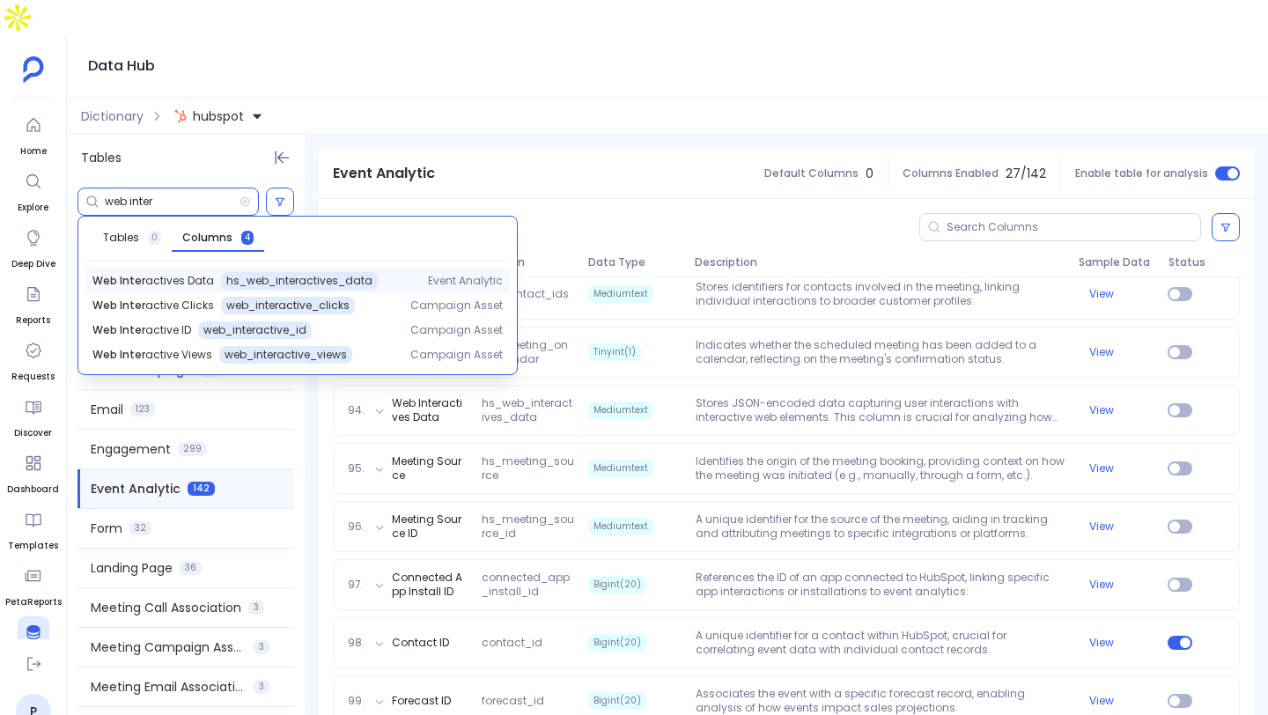
click at [176, 274] on span "Web Inter actives Data" at bounding box center [153, 281] width 122 height 14
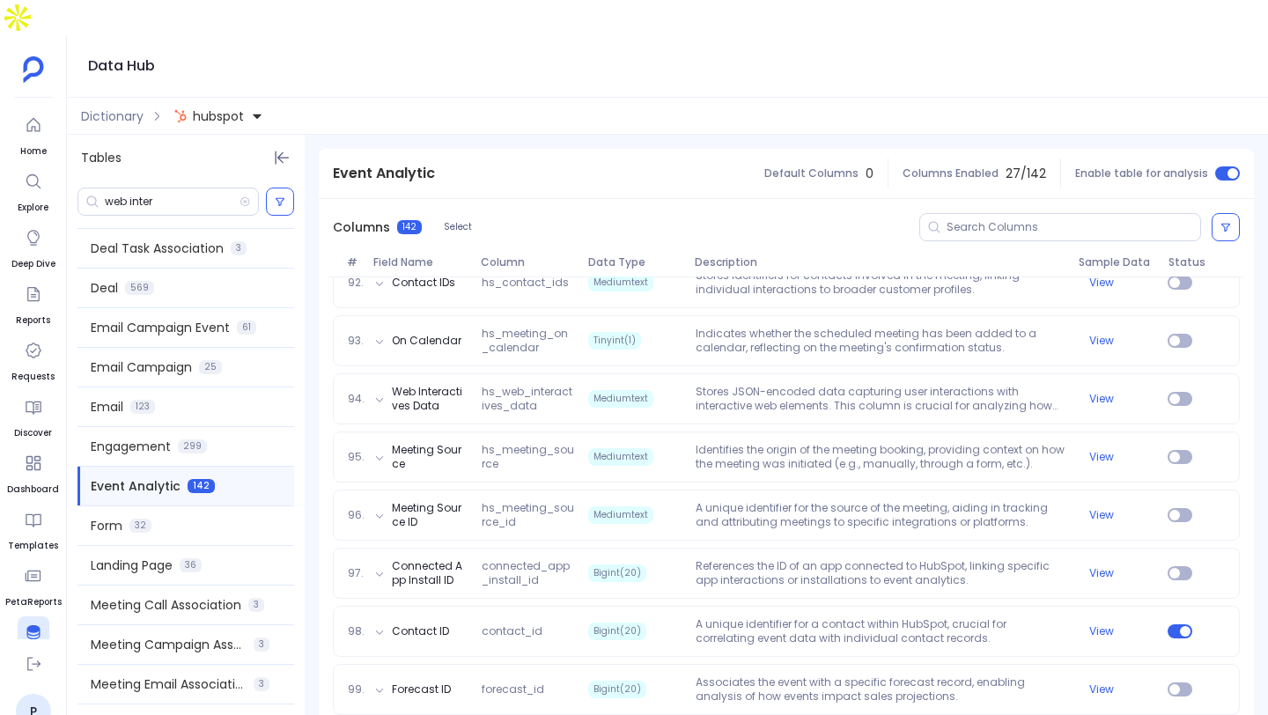
scroll to position [5599, 0]
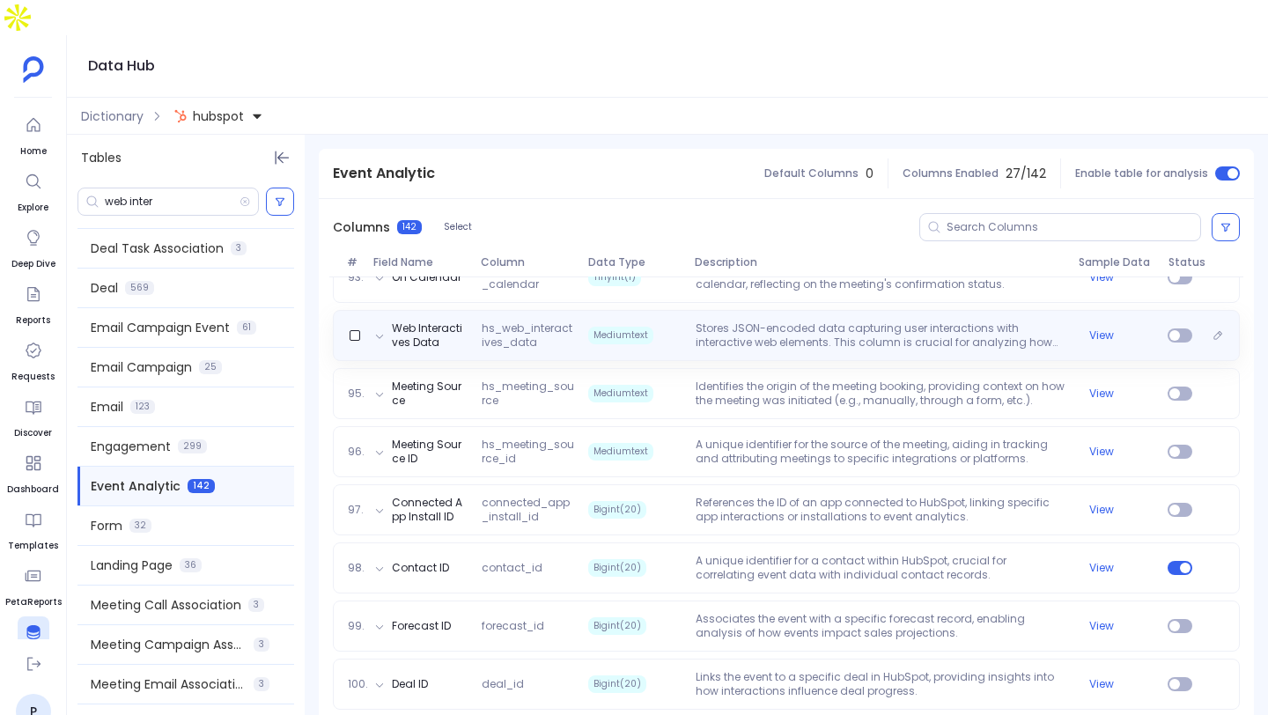
click at [764, 322] on div "Web Interactives Data hs_web_interactives_data Mediumtext Stores JSON-encoded d…" at bounding box center [786, 335] width 907 height 51
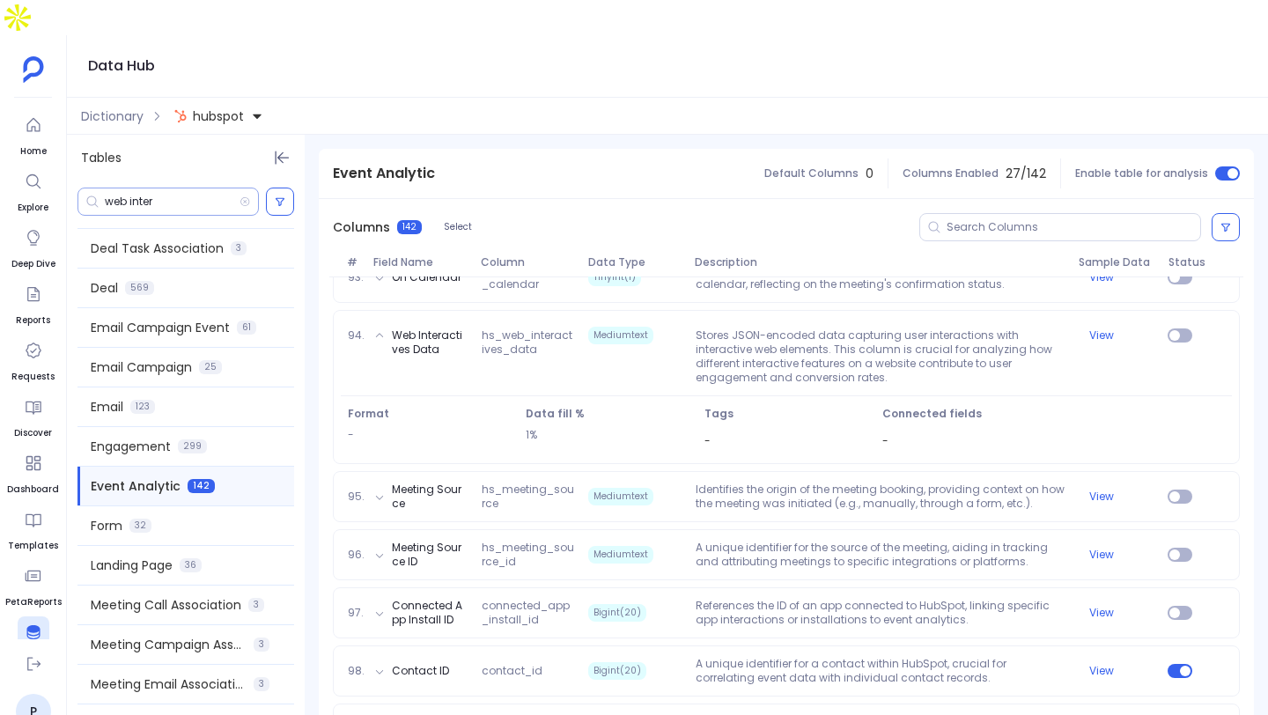
click at [168, 195] on input "web inter" at bounding box center [172, 202] width 135 height 14
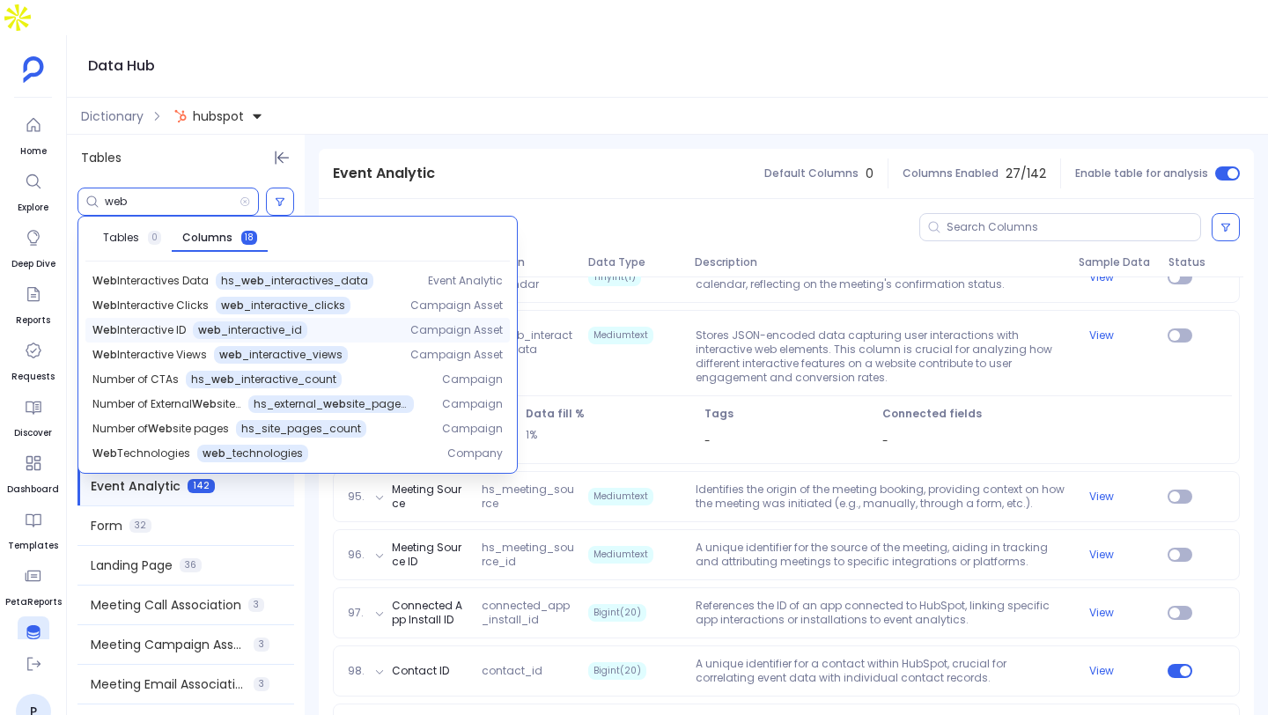
type input "web"
click at [352, 321] on div "Web Interactive ID web _interactive_id" at bounding box center [237, 330] width 290 height 18
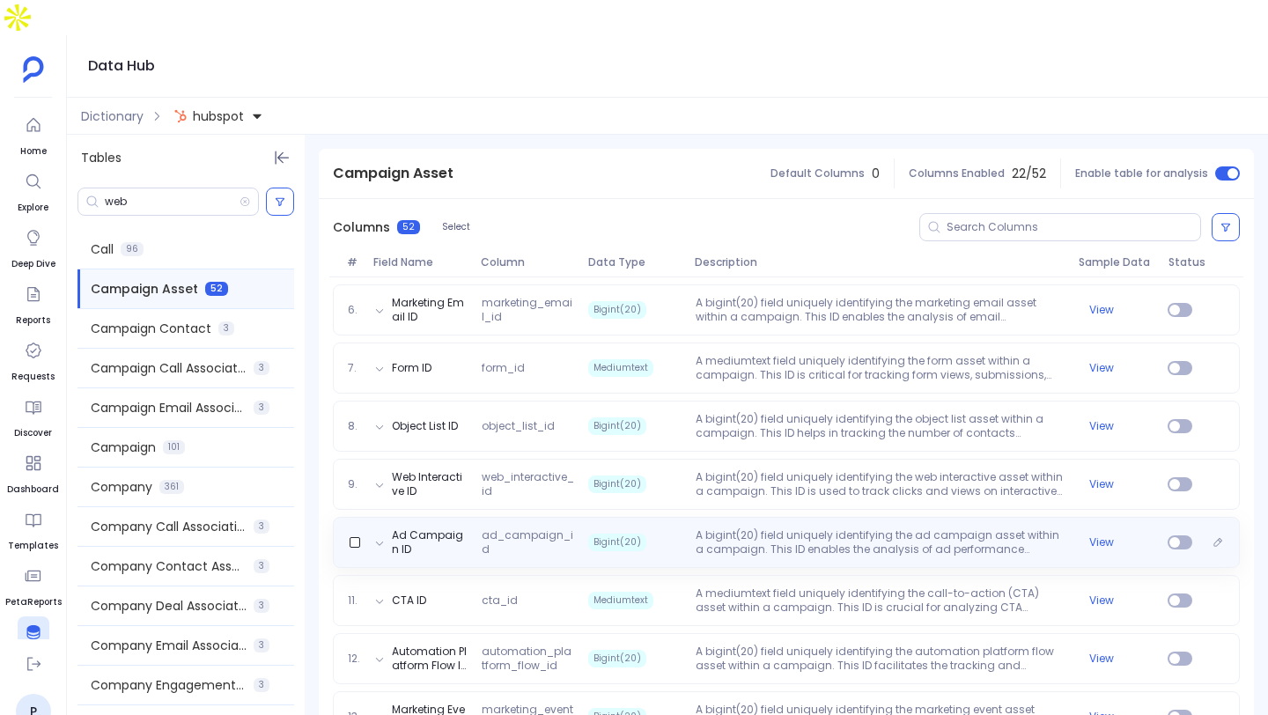
scroll to position [550, 0]
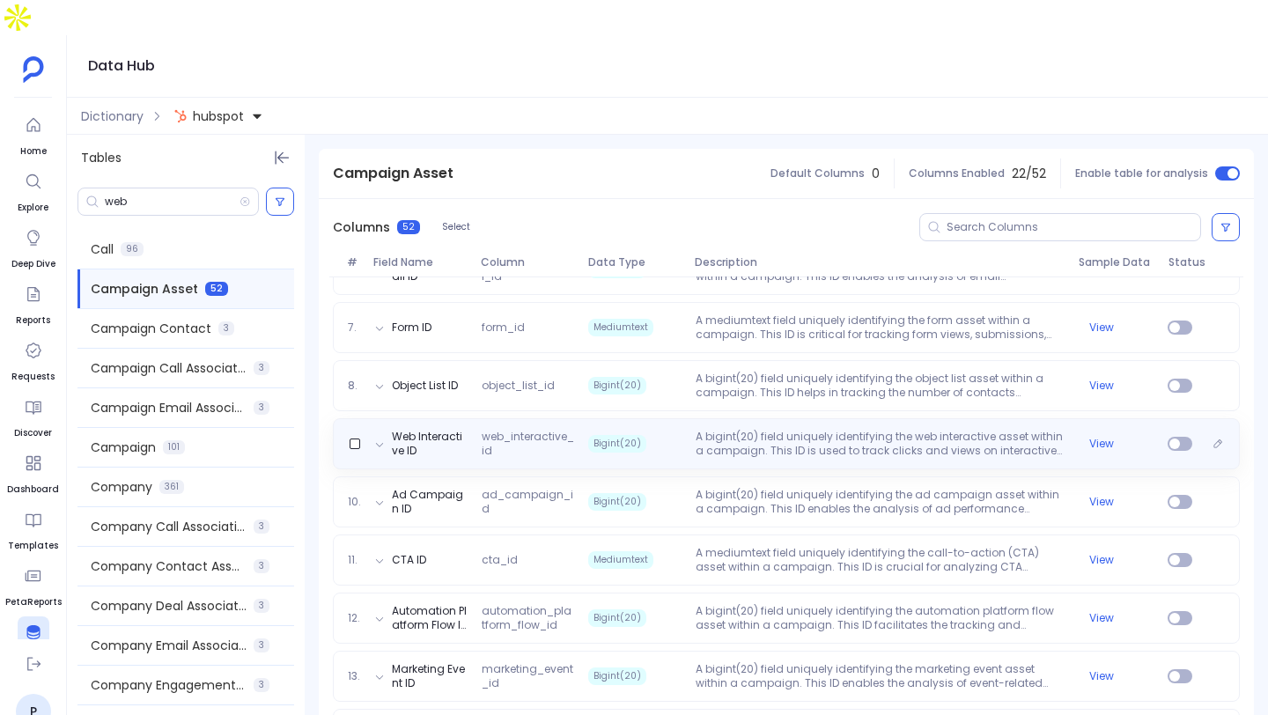
click at [639, 429] on div "Web Interactive ID web_interactive_id Bigint(20) A bigint(20) field uniquely id…" at bounding box center [786, 443] width 907 height 51
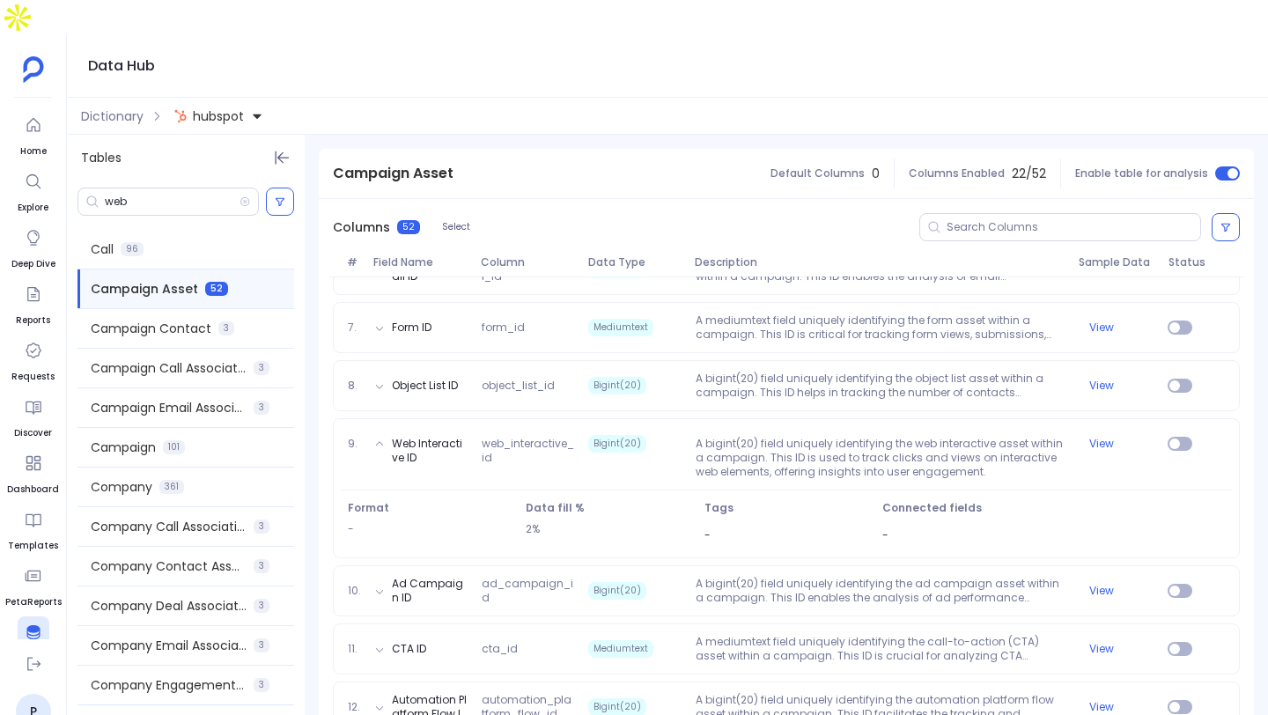
click at [1027, 199] on div "Columns 52 Select" at bounding box center [786, 227] width 935 height 56
click at [1016, 220] on input at bounding box center [1074, 227] width 254 height 14
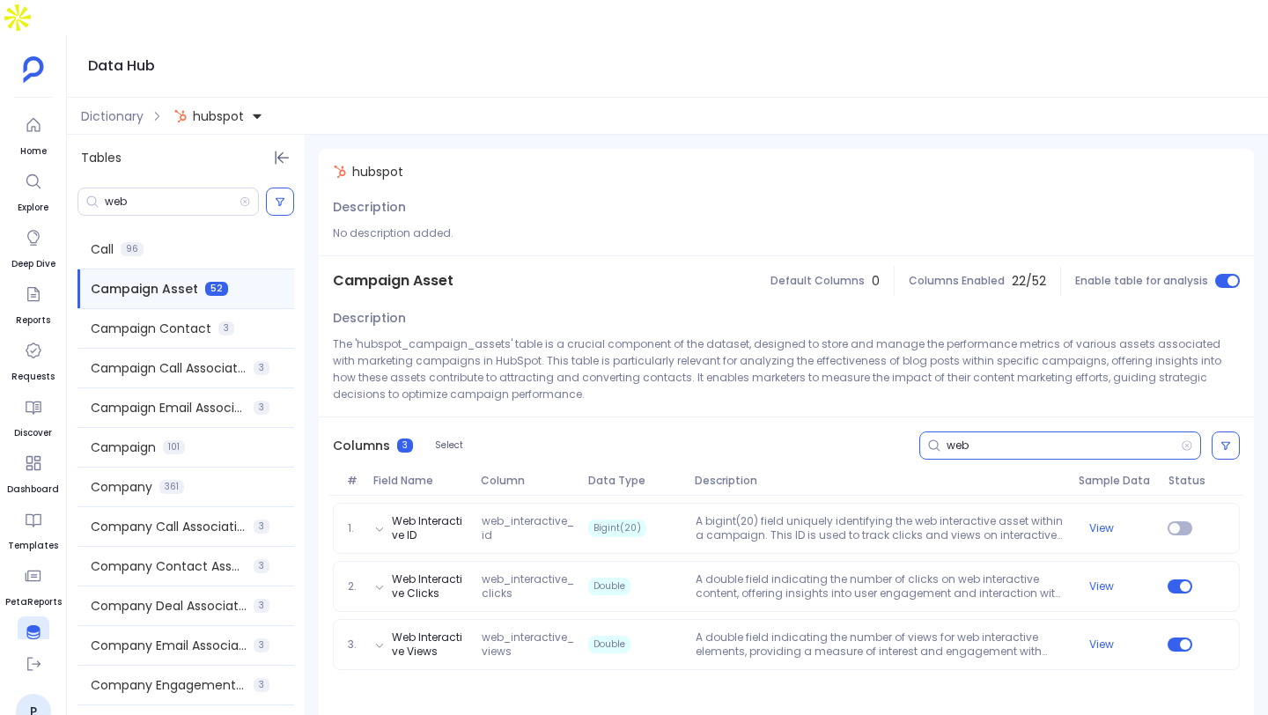
scroll to position [0, 0]
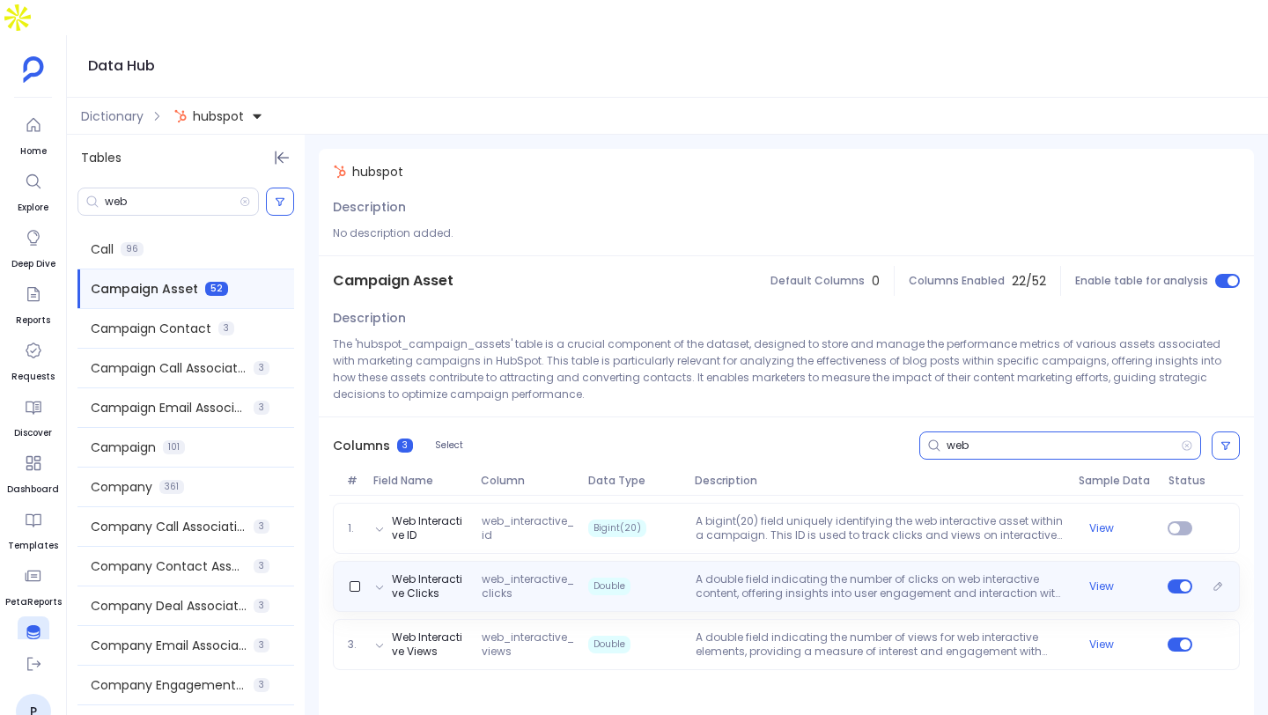
type input "web"
click at [691, 561] on div "Web Interactive Clicks web_interactive_clicks Double A double field indicating …" at bounding box center [786, 586] width 907 height 51
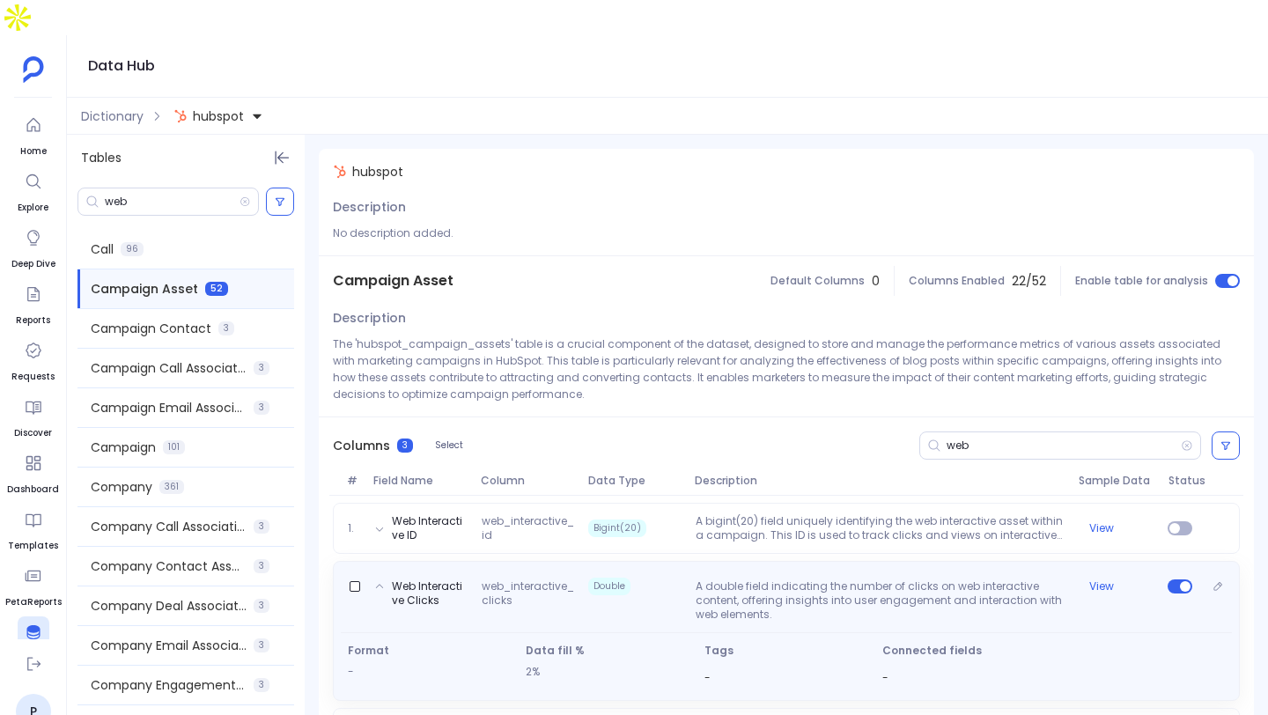
scroll to position [37, 0]
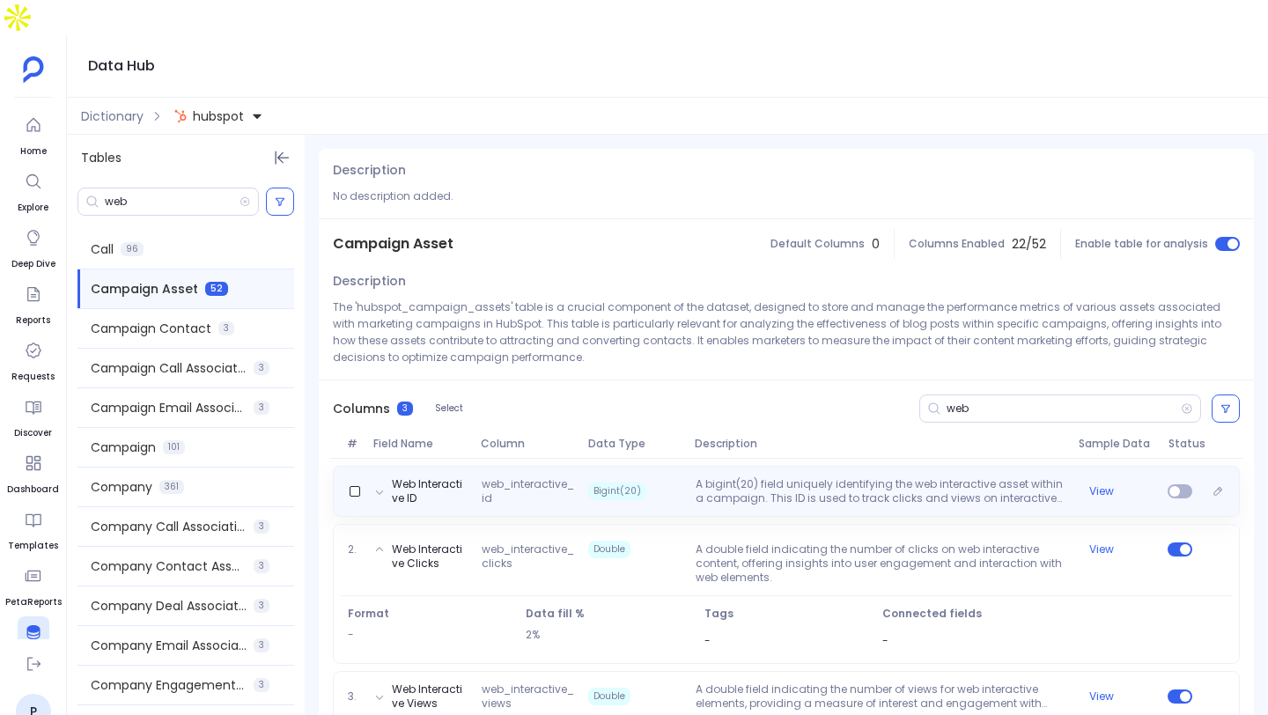
click at [504, 477] on span "web_interactive_id" at bounding box center [528, 491] width 107 height 28
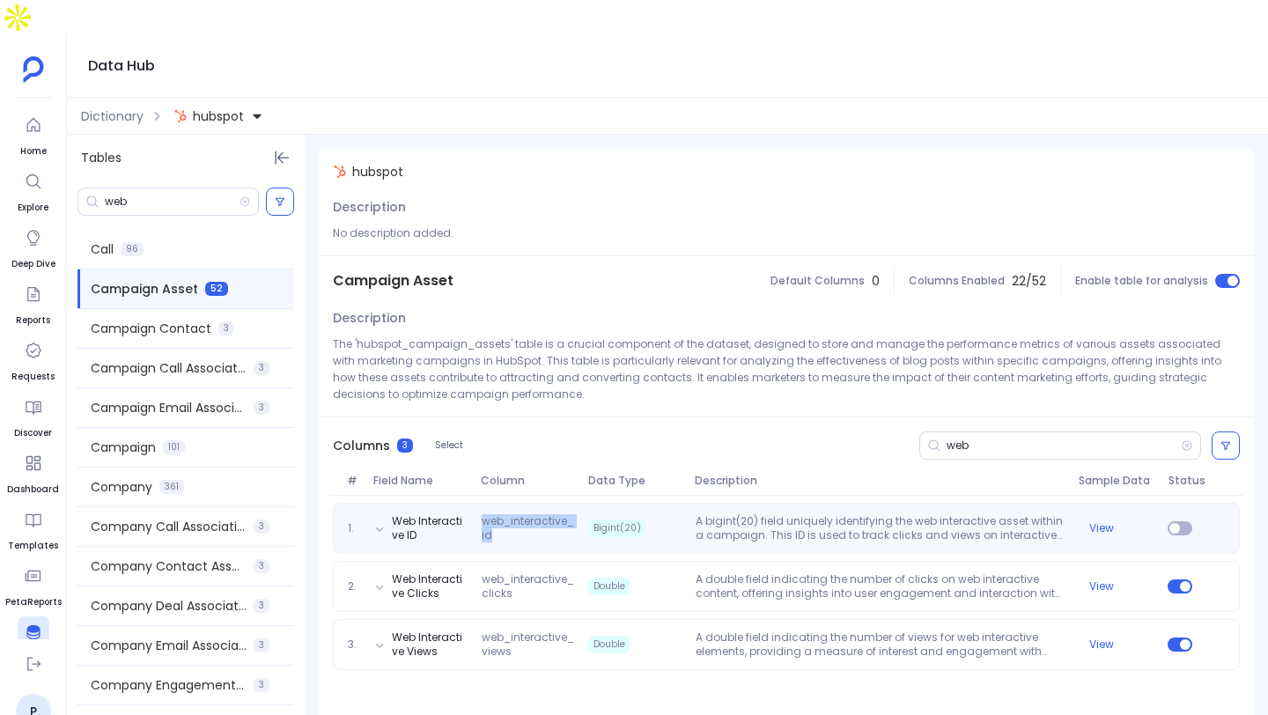
scroll to position [0, 0]
copy span "web_interactive_id"
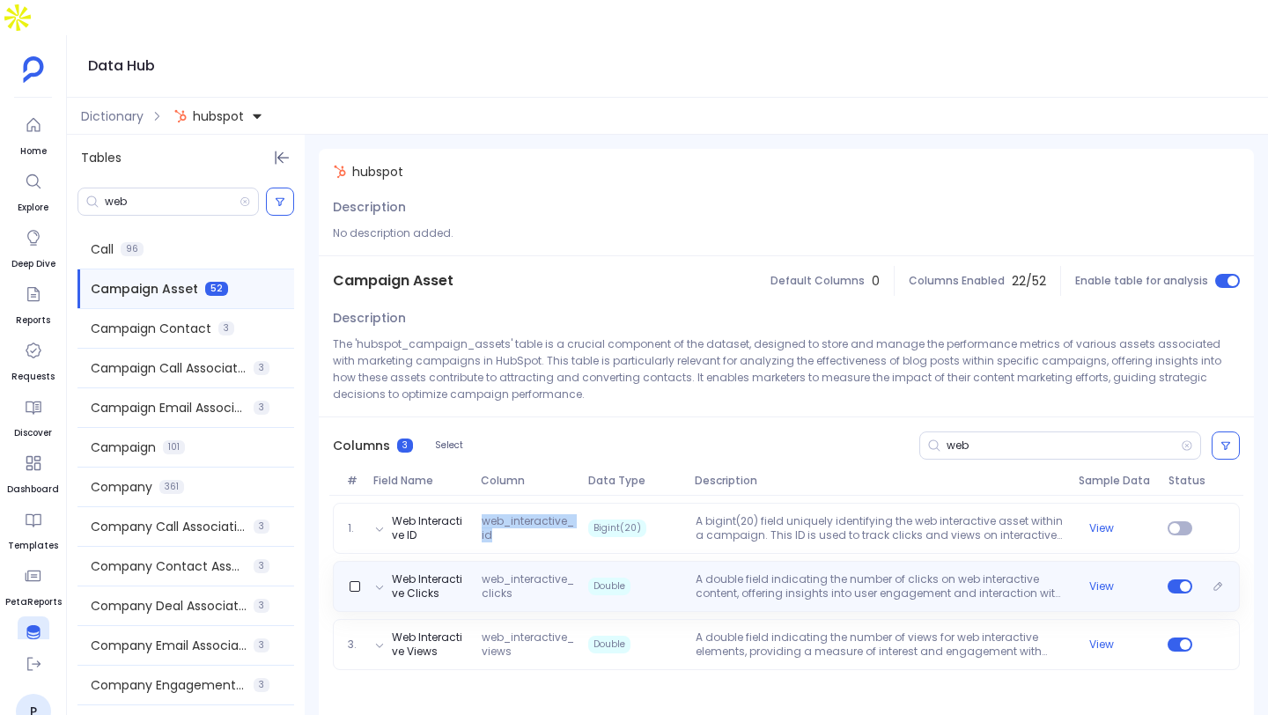
click at [539, 572] on span "web_interactive_clicks" at bounding box center [528, 586] width 107 height 28
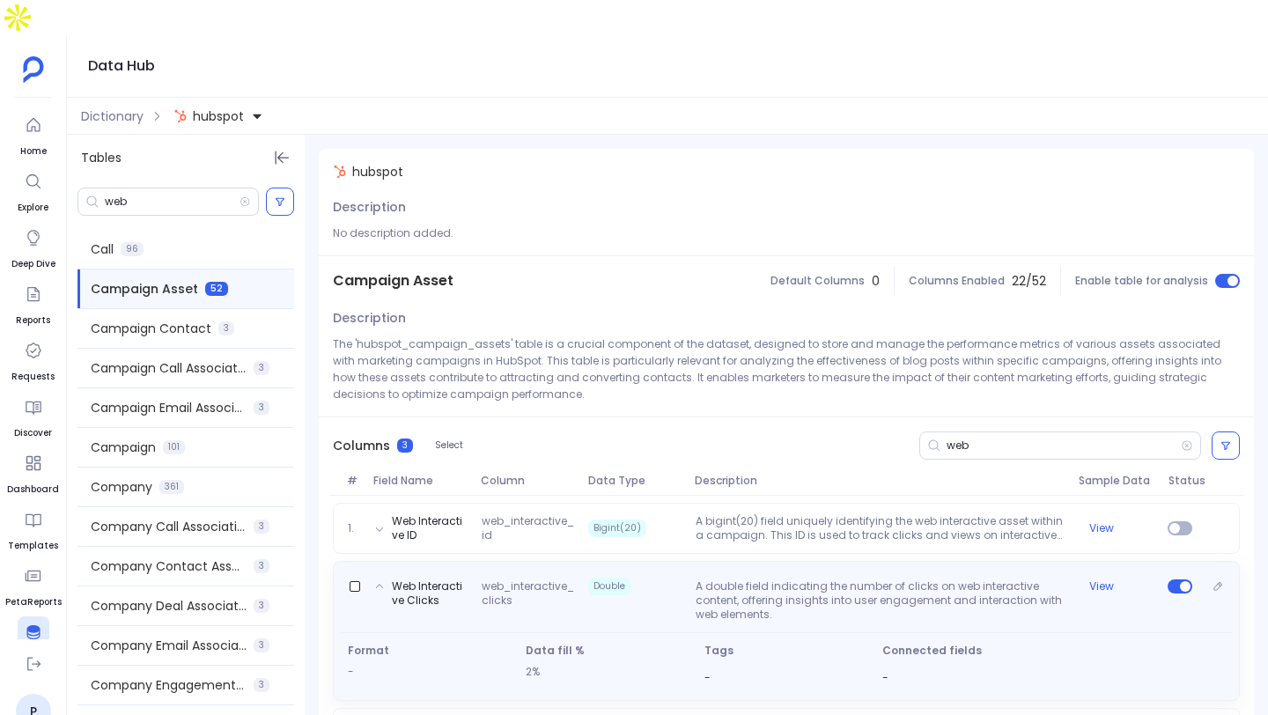
click at [539, 572] on div "Web Interactive Clicks web_interactive_clicks Double A double field indicating …" at bounding box center [786, 596] width 891 height 49
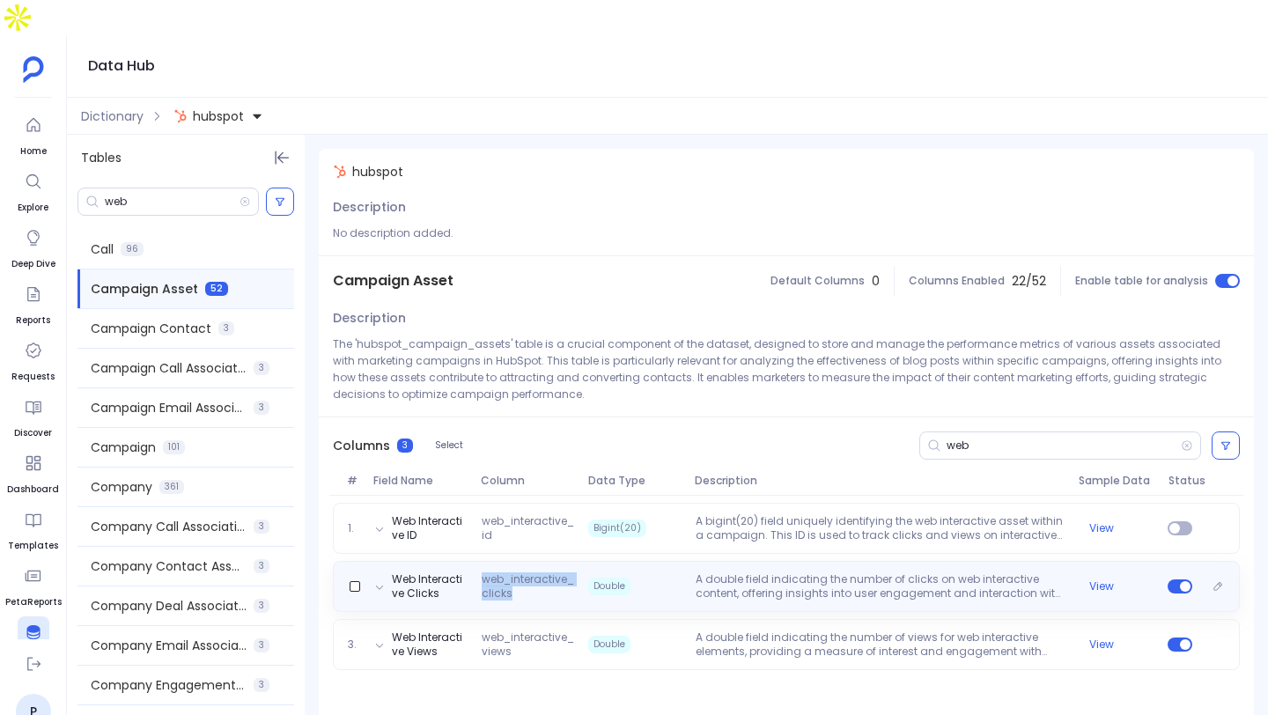
copy span "web_interactive_clicks"
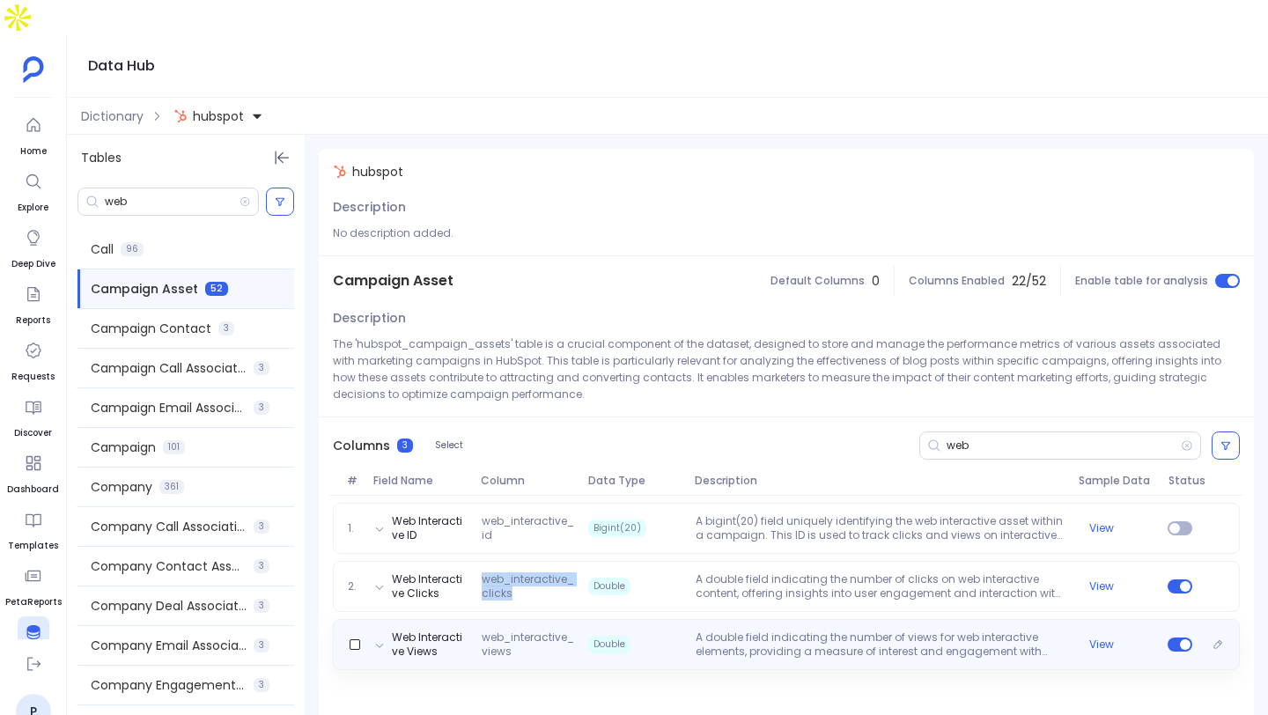
click at [526, 631] on span "web_interactive_views" at bounding box center [528, 645] width 107 height 28
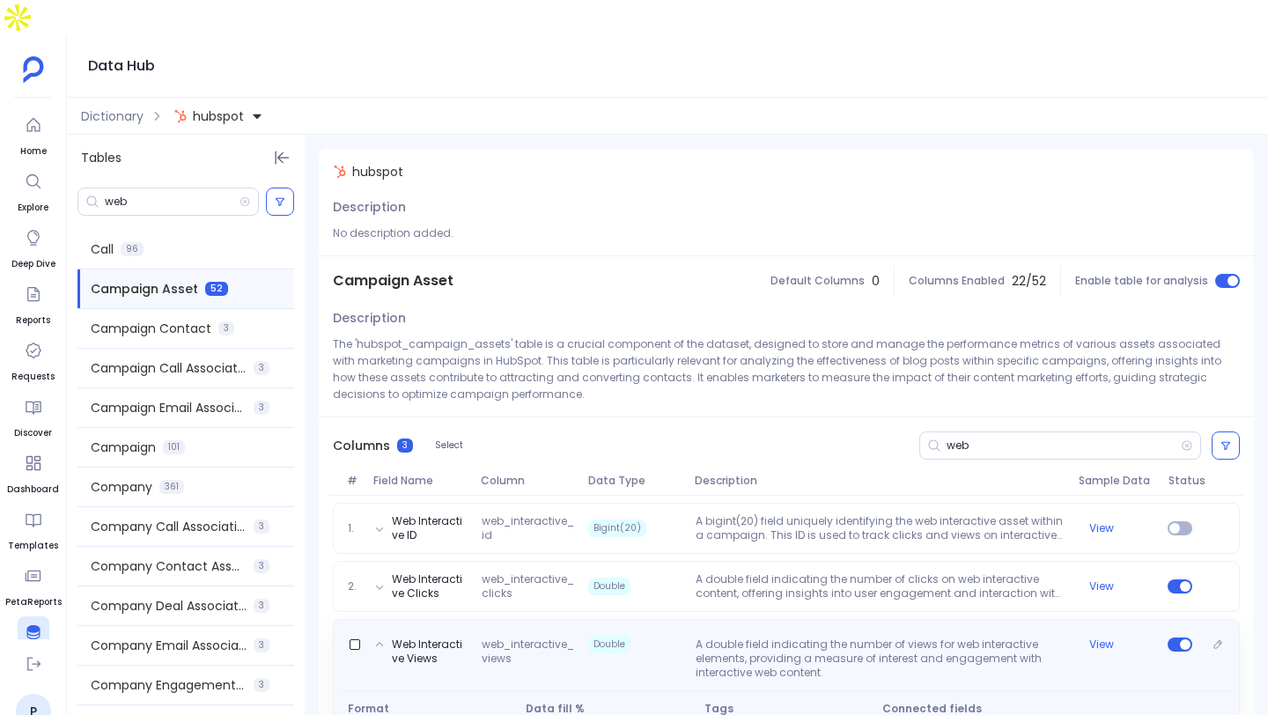
click at [526, 638] on span "web_interactive_views" at bounding box center [528, 659] width 107 height 42
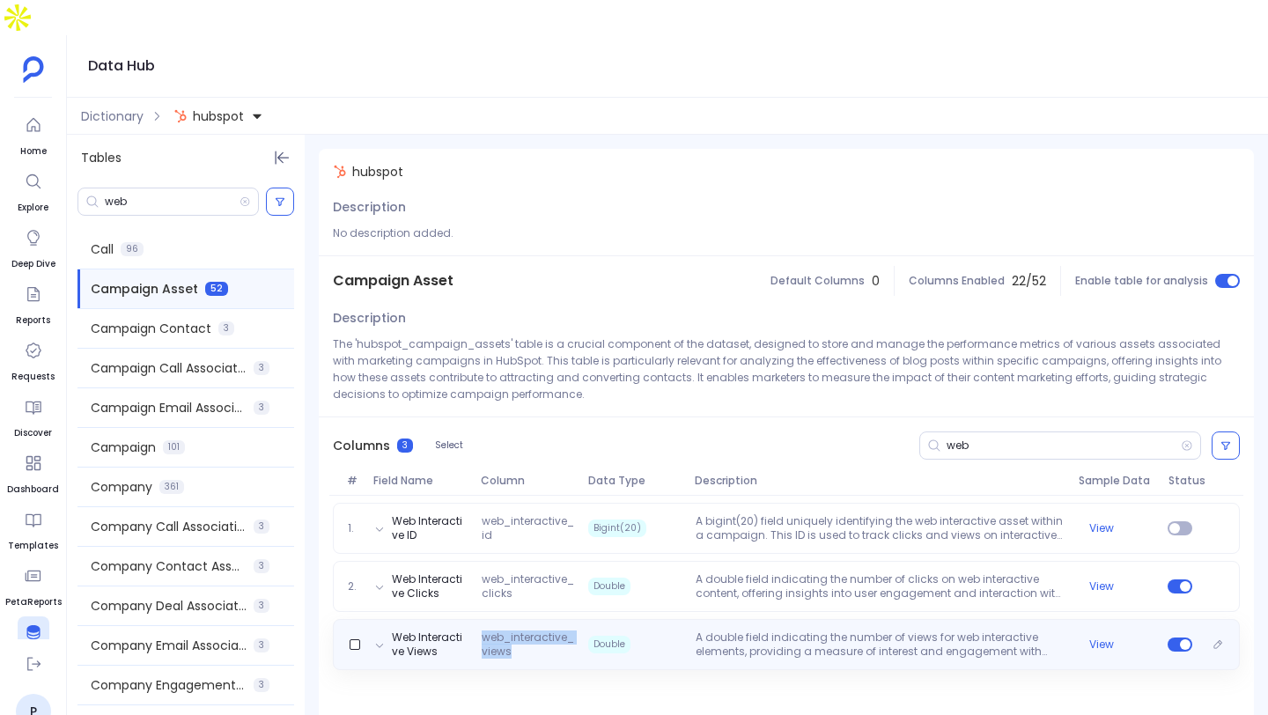
copy span "web_interactive_views"
